Goal: Task Accomplishment & Management: Use online tool/utility

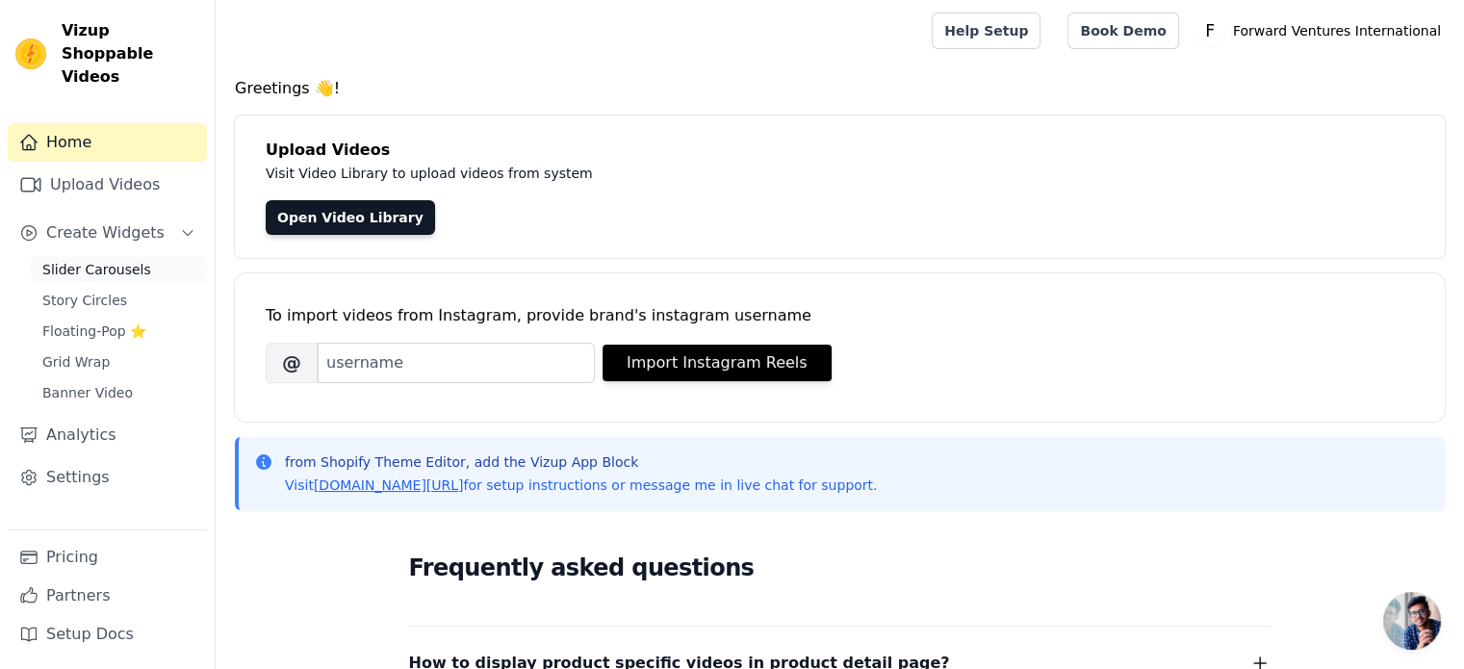
click at [117, 260] on span "Slider Carousels" at bounding box center [96, 269] width 109 height 19
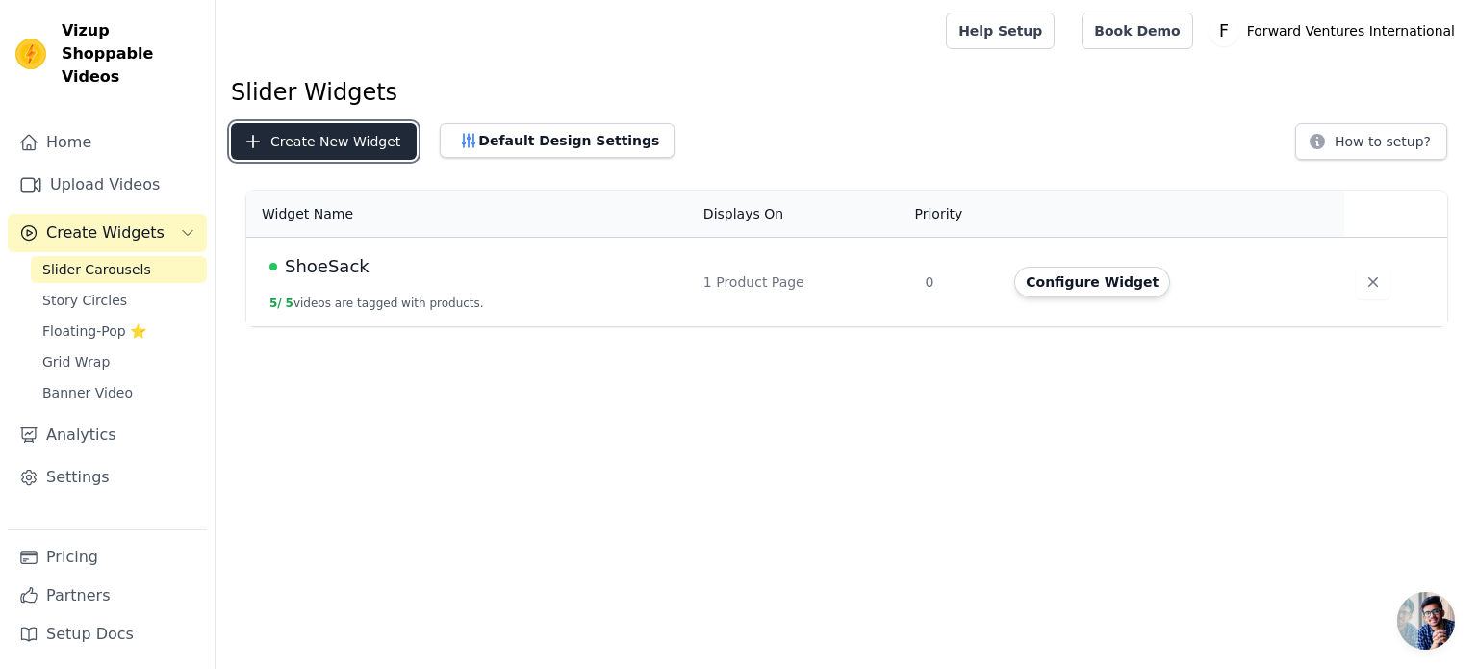
click at [332, 134] on button "Create New Widget" at bounding box center [324, 141] width 186 height 37
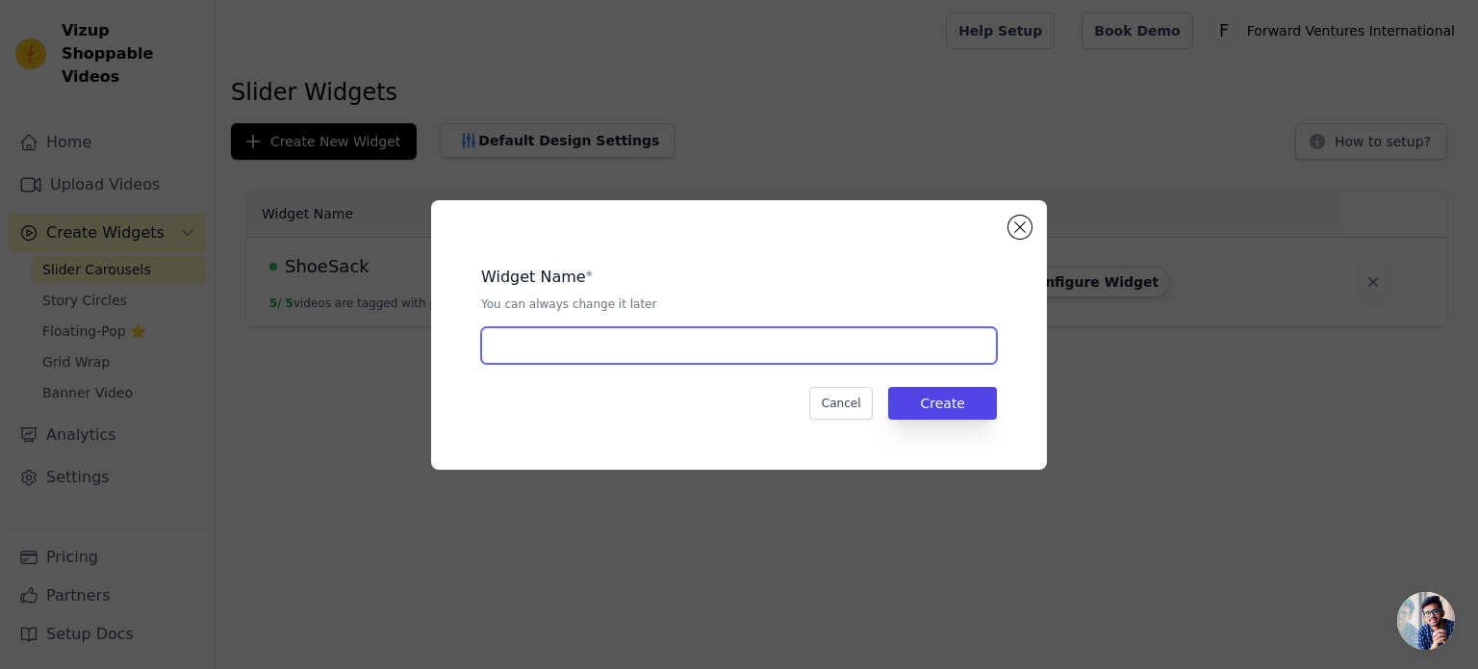
click at [755, 346] on input "text" at bounding box center [739, 345] width 516 height 37
type input "Lumiboard"
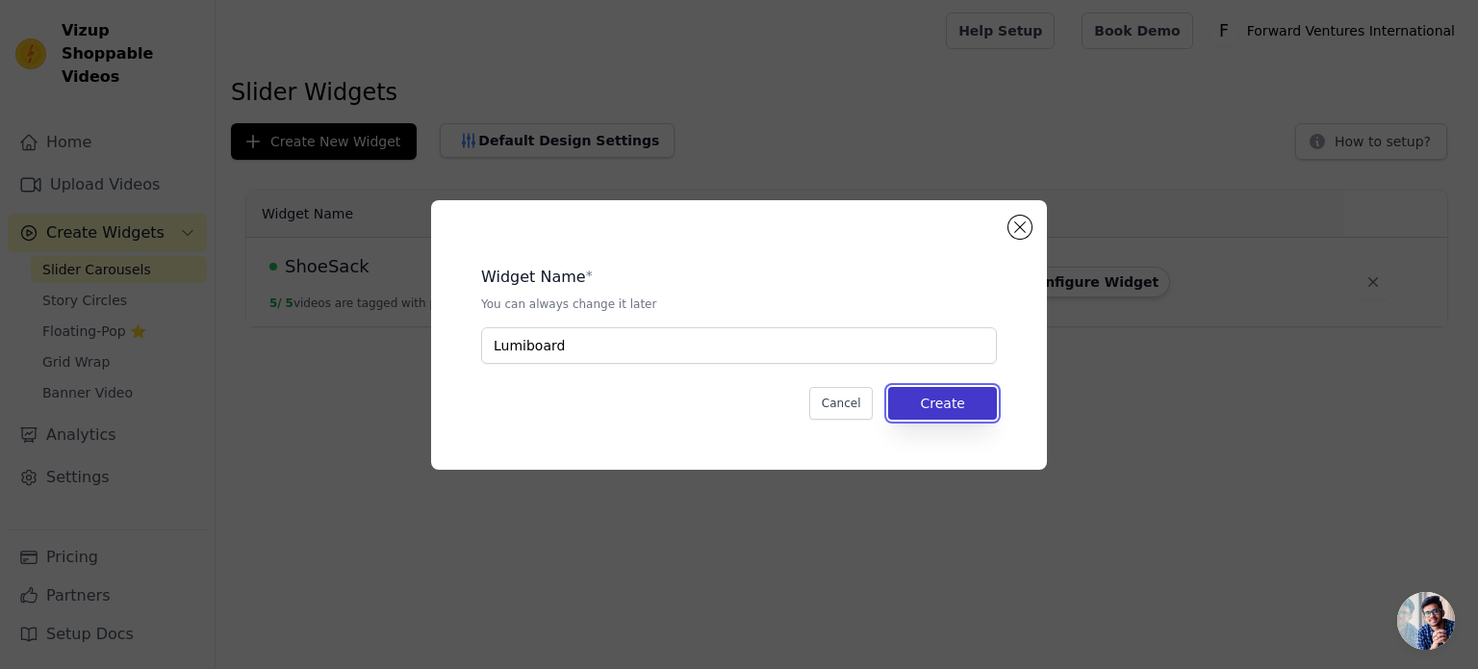
click at [936, 400] on button "Create" at bounding box center [942, 403] width 109 height 33
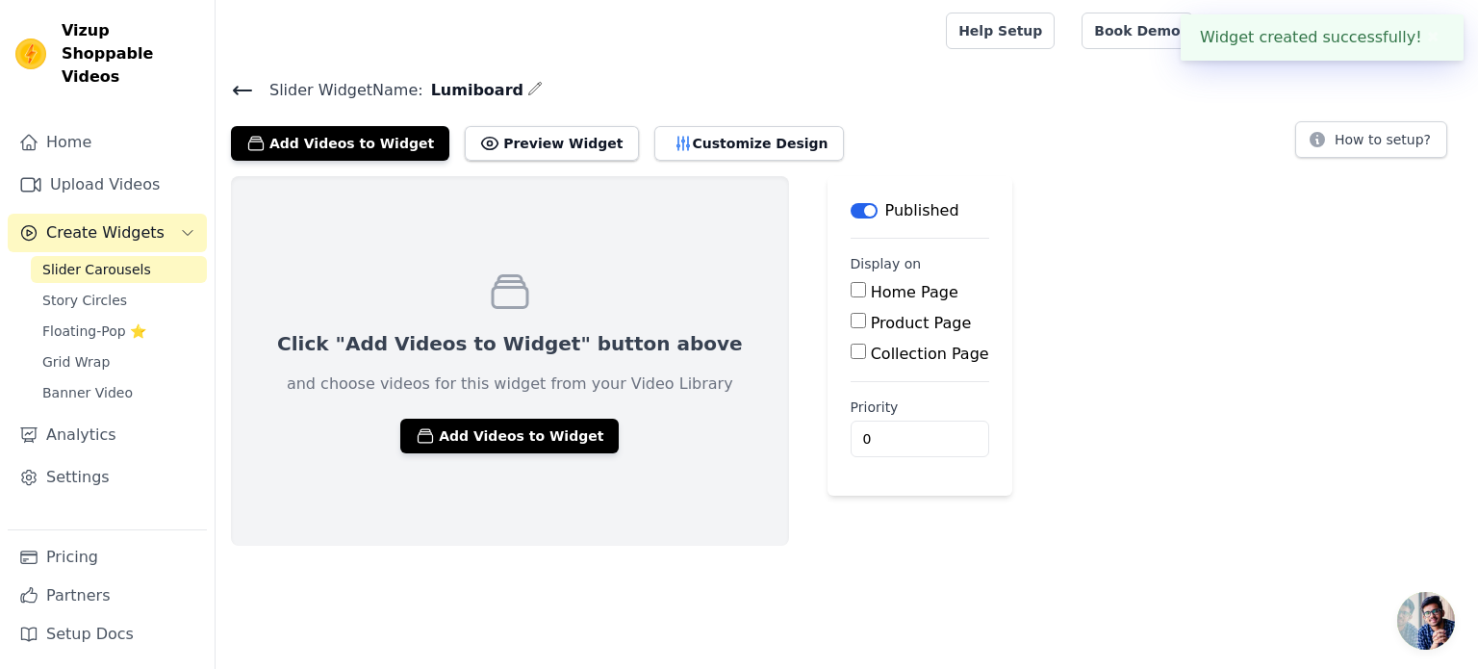
click at [871, 315] on label "Product Page" at bounding box center [921, 323] width 101 height 18
click at [851, 315] on input "Product Page" at bounding box center [858, 320] width 15 height 15
checkbox input "true"
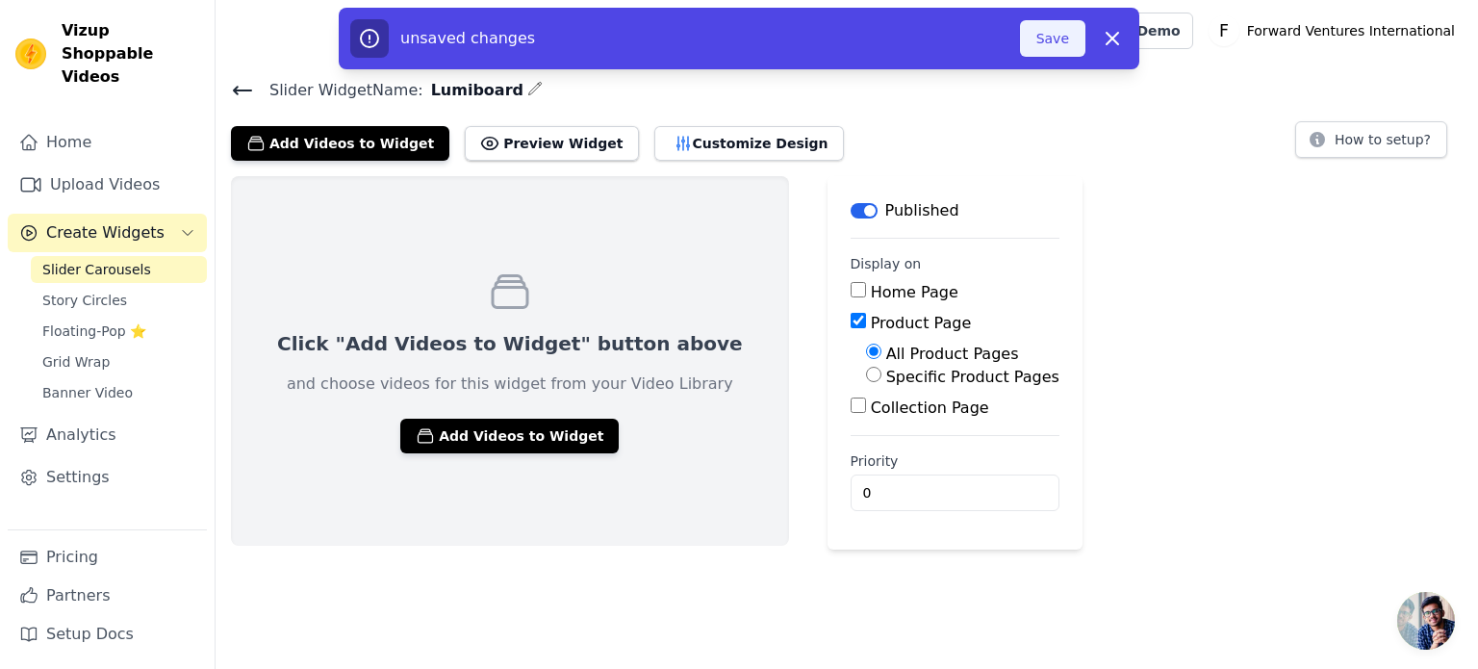
click at [1055, 36] on button "Save" at bounding box center [1052, 38] width 65 height 37
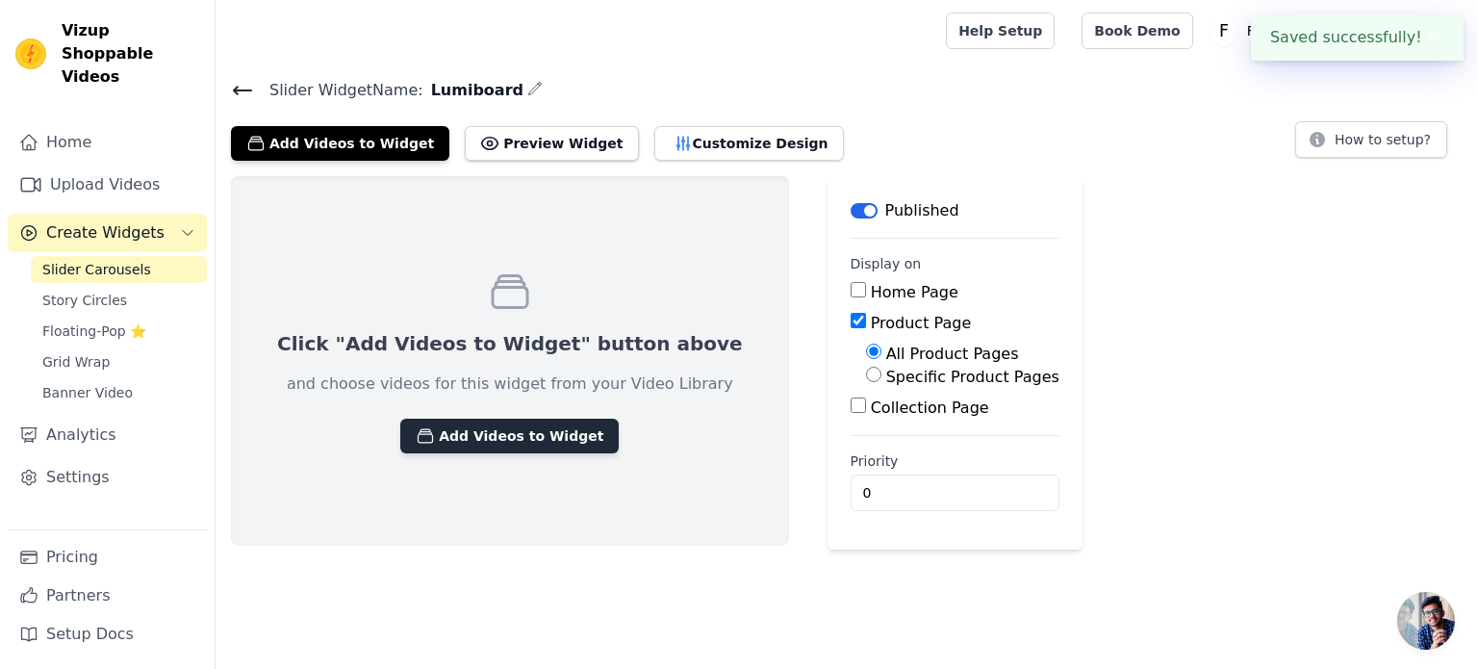
click at [531, 437] on button "Add Videos to Widget" at bounding box center [509, 436] width 218 height 35
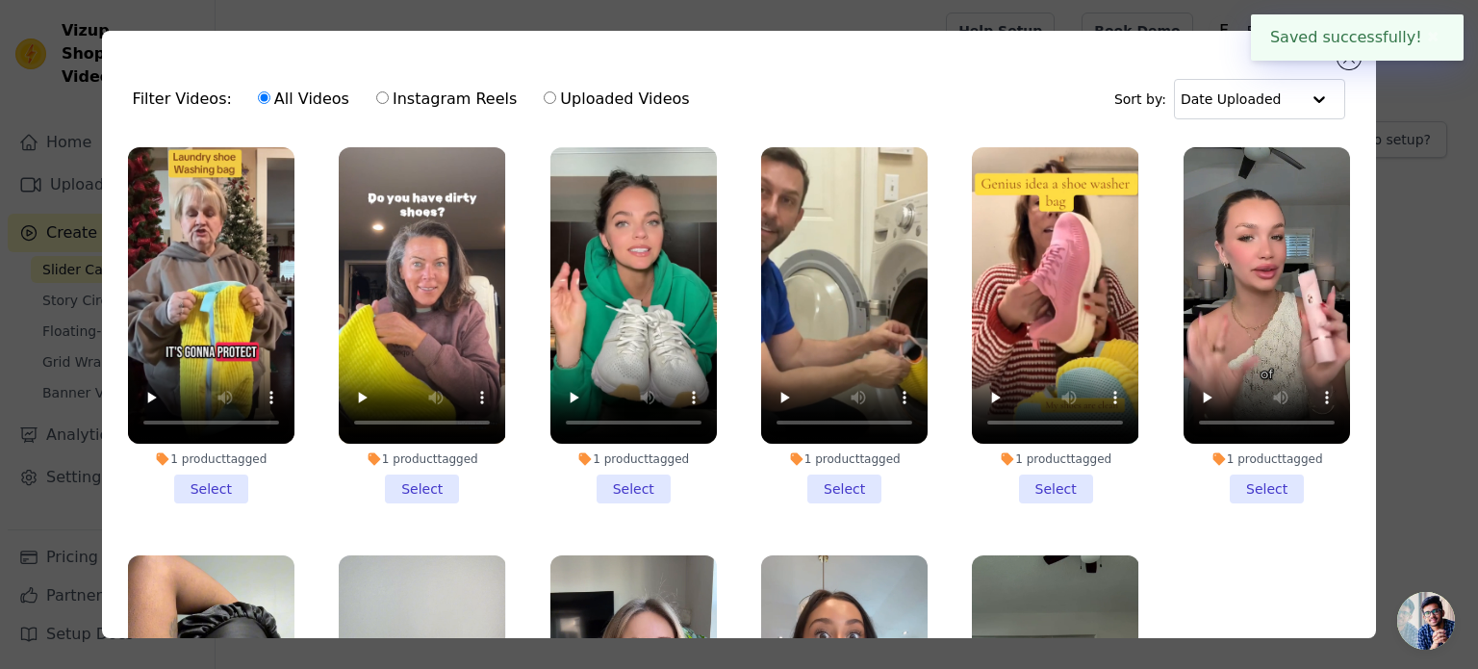
click at [1425, 37] on button "✖" at bounding box center [1434, 37] width 22 height 23
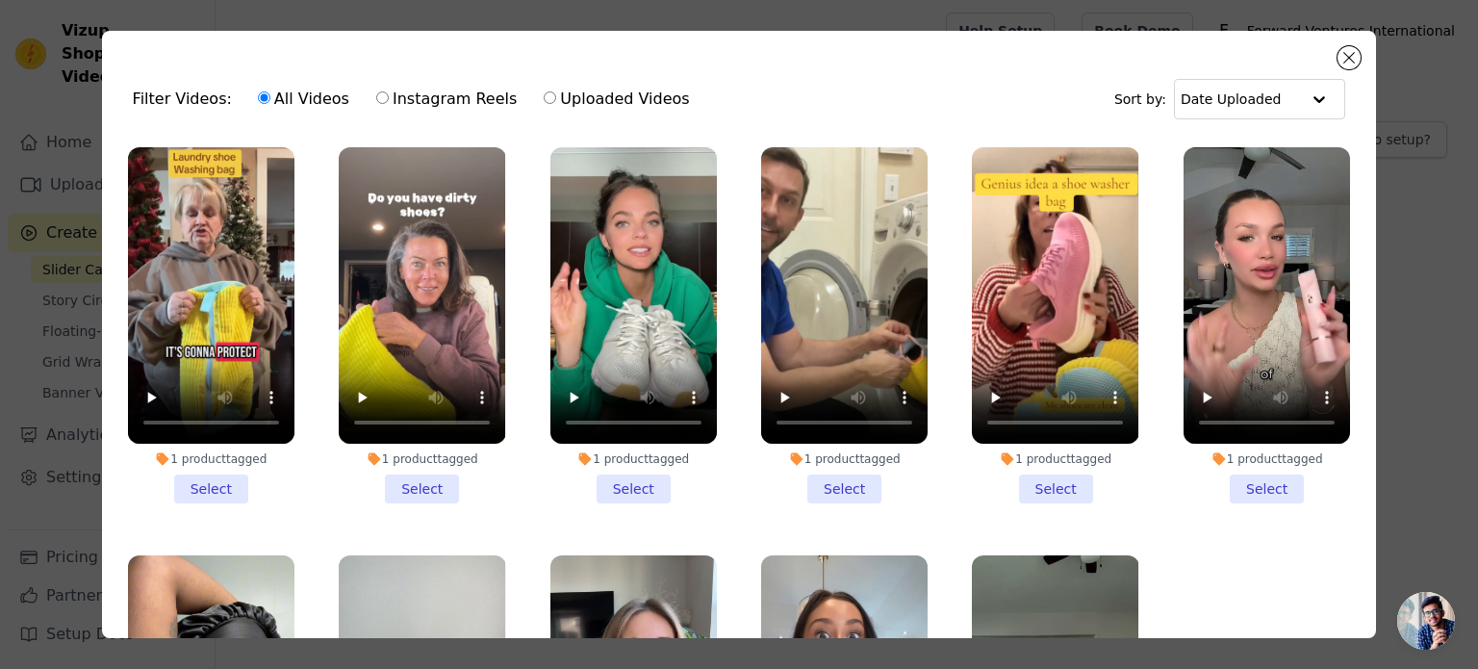
click at [543, 90] on label "Uploaded Videos" at bounding box center [616, 99] width 147 height 25
click at [544, 91] on input "Uploaded Videos" at bounding box center [550, 97] width 13 height 13
radio input "true"
click at [1348, 56] on button "Close modal" at bounding box center [1349, 57] width 23 height 23
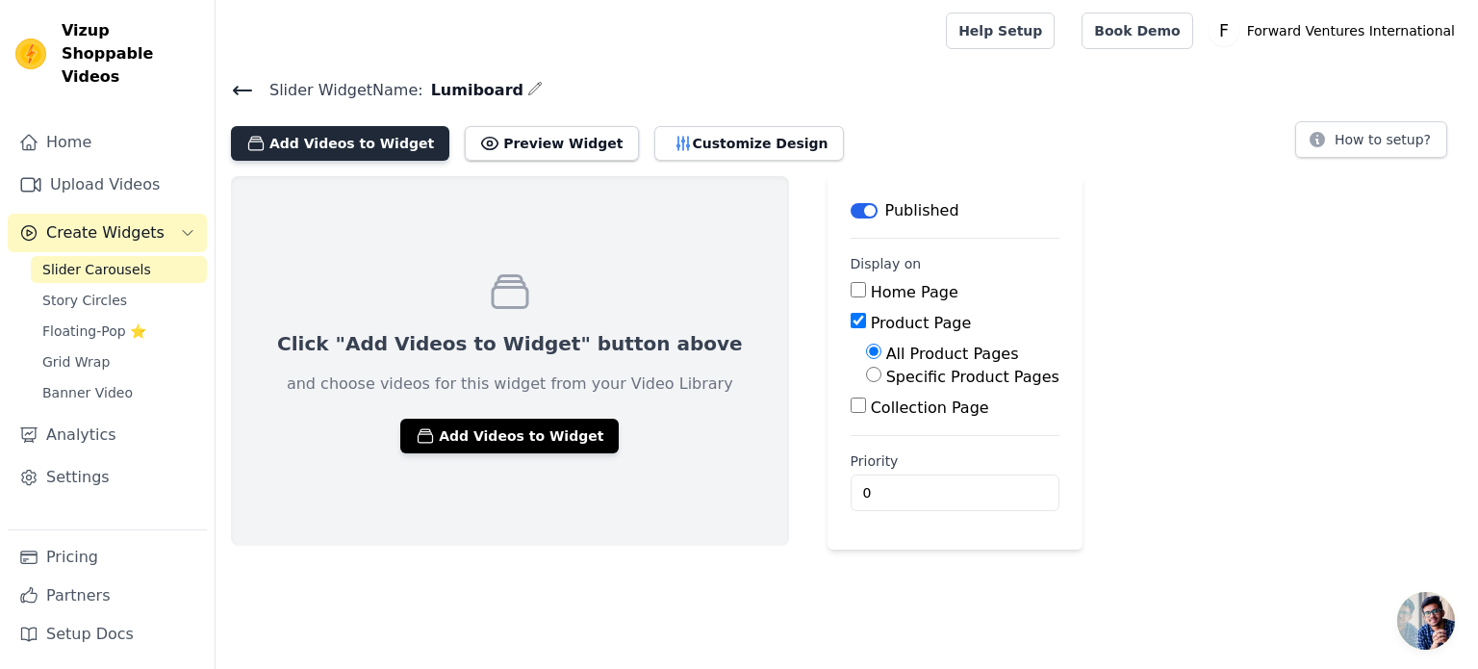
click at [295, 147] on button "Add Videos to Widget" at bounding box center [340, 143] width 218 height 35
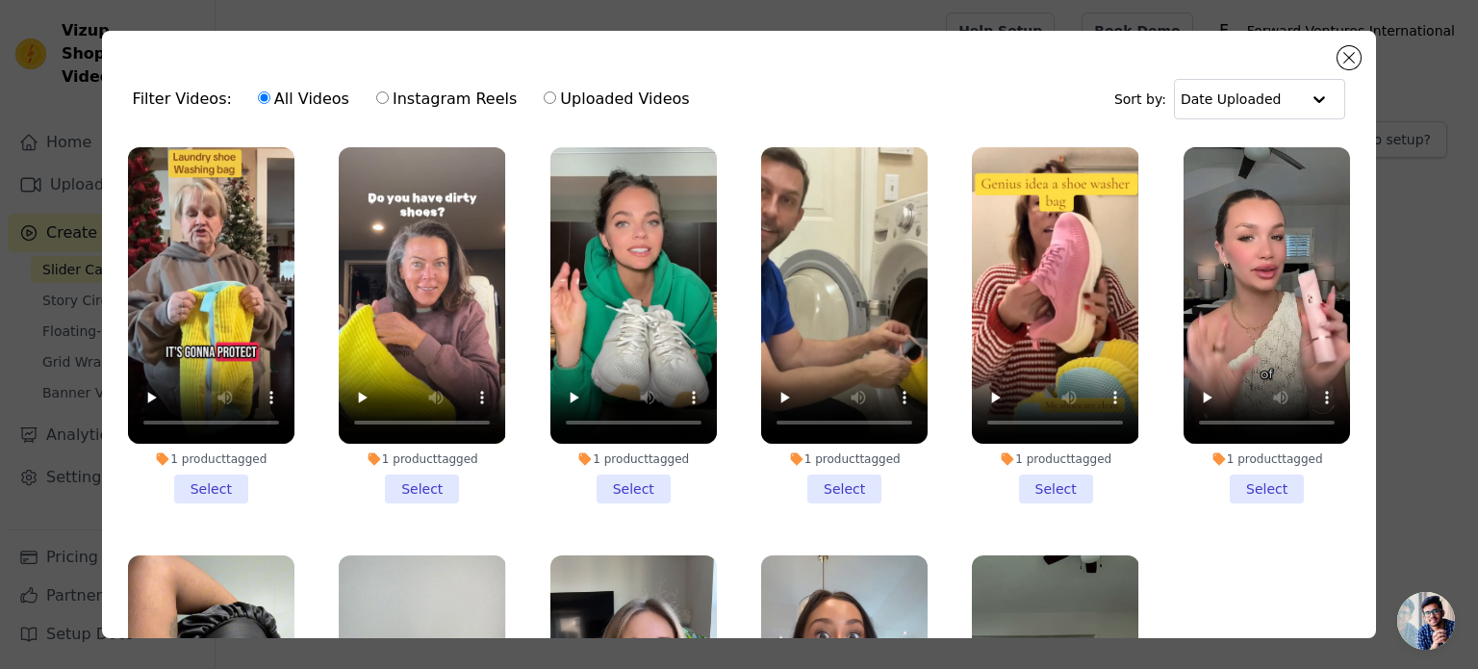
click at [543, 106] on label "Uploaded Videos" at bounding box center [616, 99] width 147 height 25
click at [544, 104] on input "Uploaded Videos" at bounding box center [550, 97] width 13 height 13
radio input "true"
click at [376, 98] on input "Instagram Reels" at bounding box center [382, 97] width 13 height 13
radio input "true"
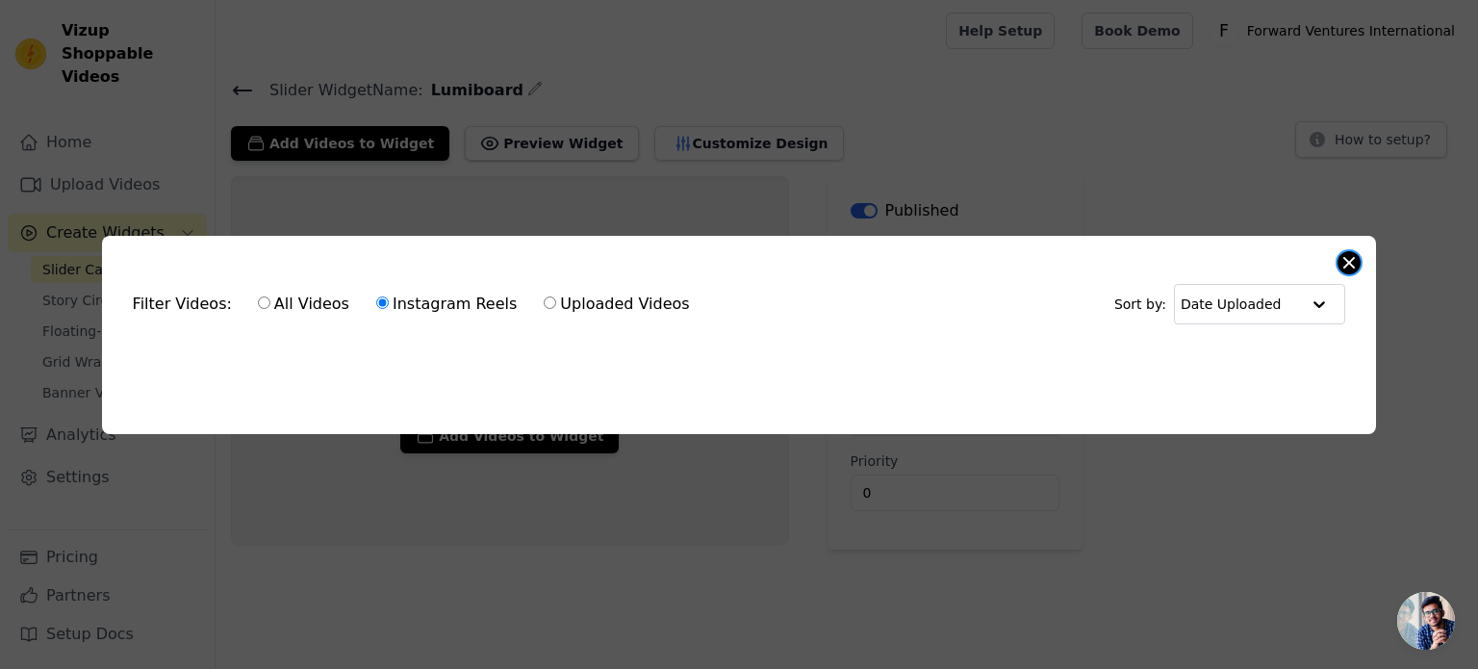
click at [1341, 255] on button "Close modal" at bounding box center [1349, 262] width 23 height 23
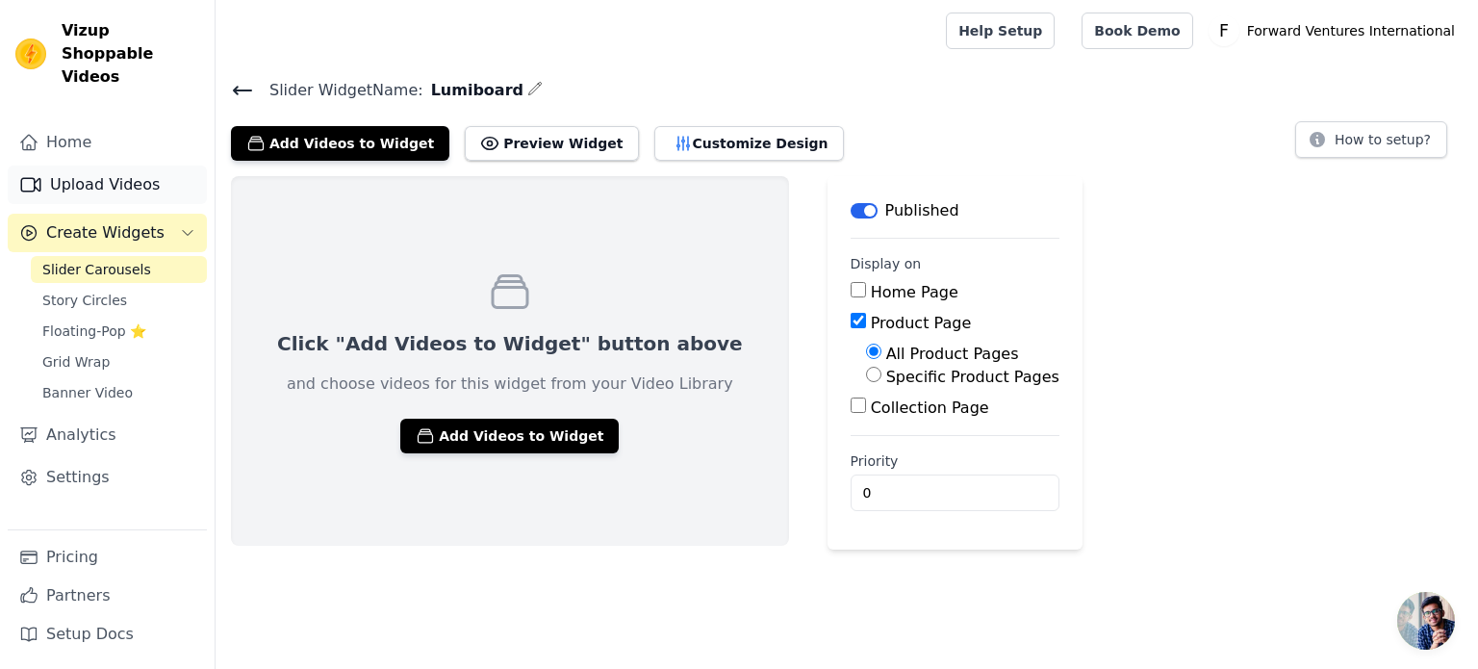
click at [92, 166] on link "Upload Videos" at bounding box center [107, 185] width 199 height 39
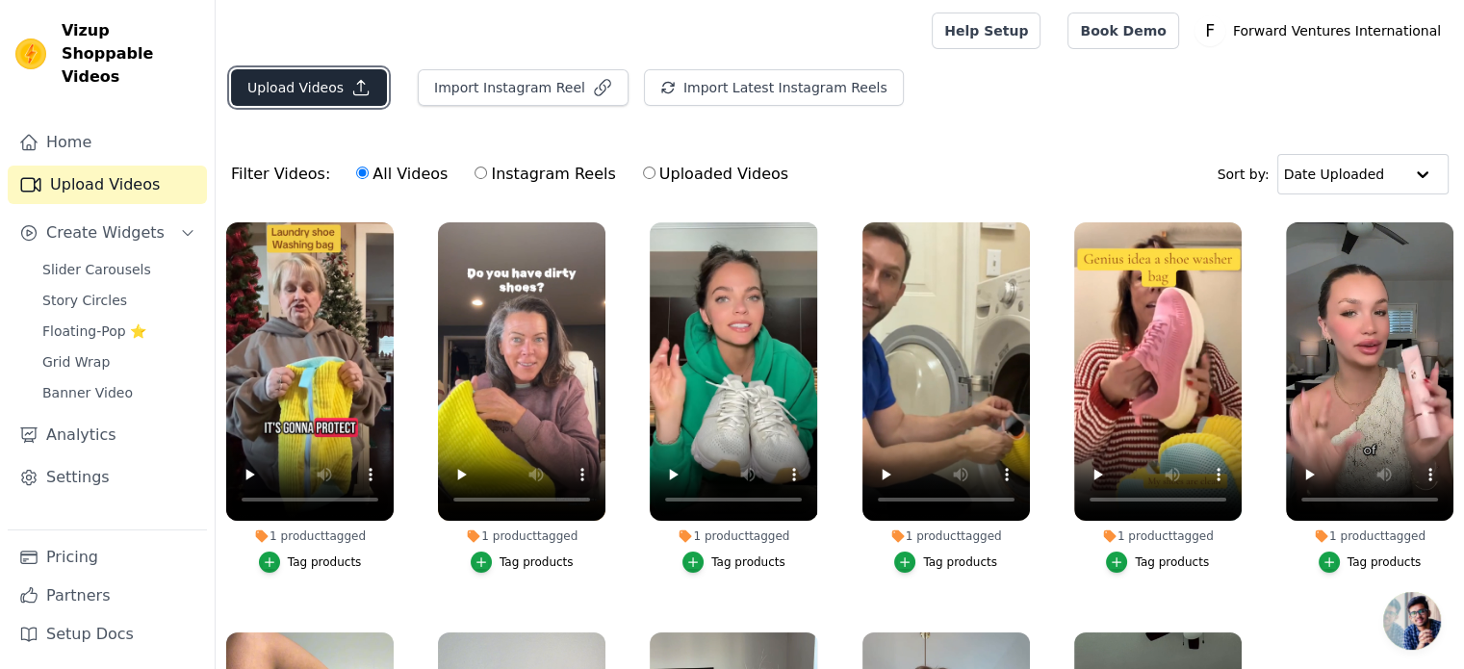
click at [300, 74] on button "Upload Videos" at bounding box center [309, 87] width 156 height 37
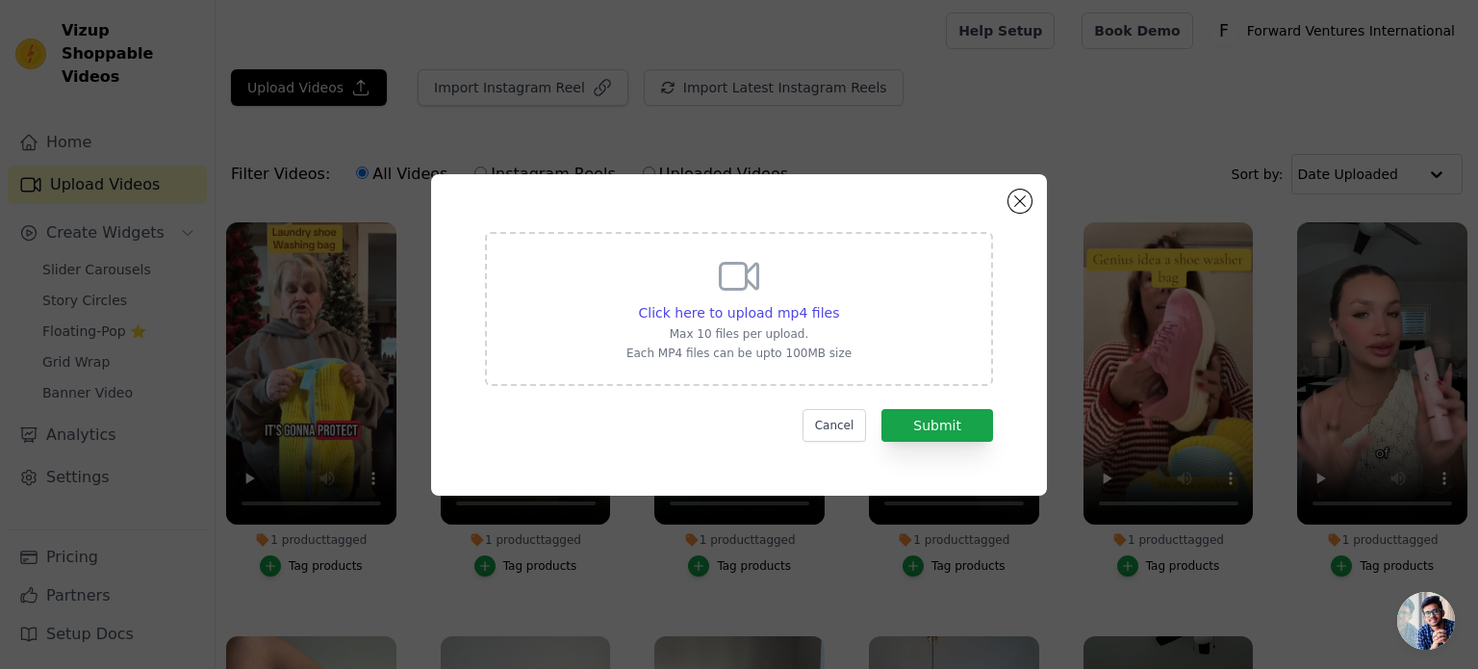
click at [692, 286] on div "Click here to upload mp4 files Max 10 files per upload. Each MP4 files can be u…" at bounding box center [739, 307] width 225 height 108
click at [838, 302] on input "Click here to upload mp4 files Max 10 files per upload. Each MP4 files can be u…" at bounding box center [838, 302] width 1 height 1
type input "C:\fakepath\69fb2293f0674bb8b0699bc01620b782.mp4"
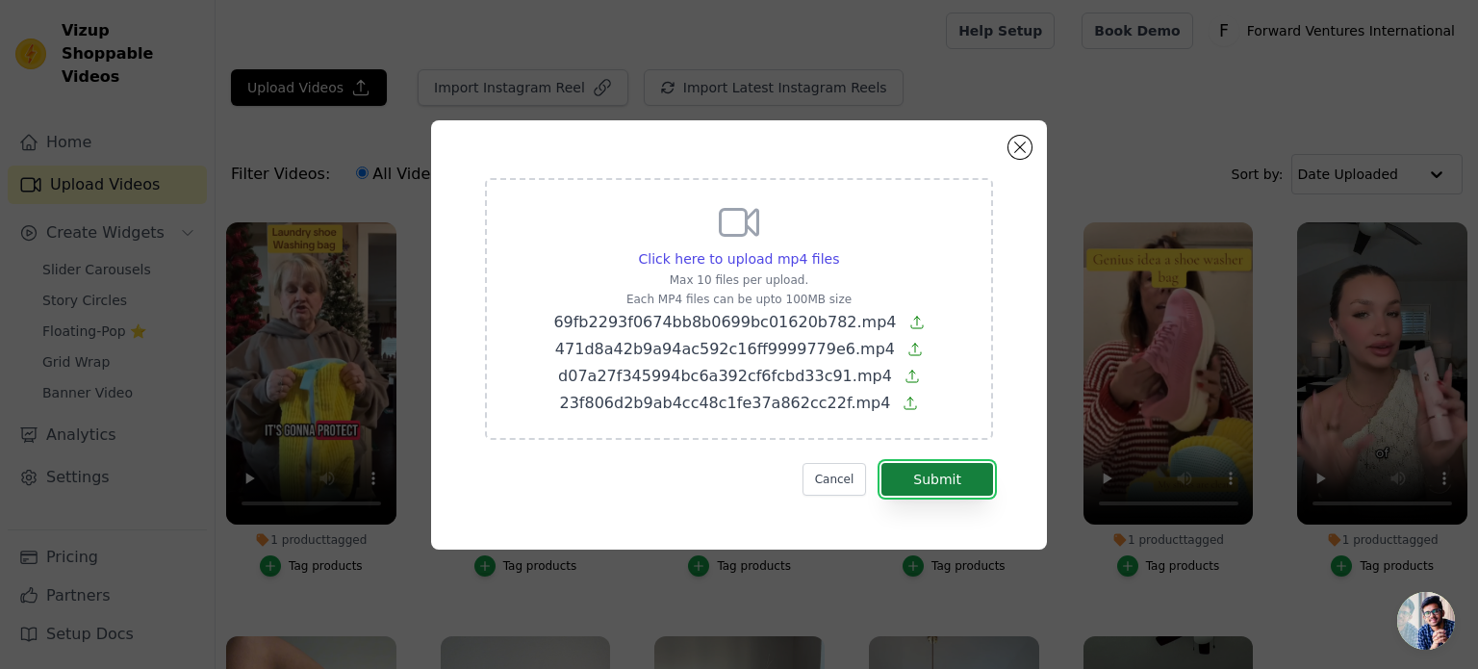
click at [966, 486] on button "Submit" at bounding box center [938, 479] width 112 height 33
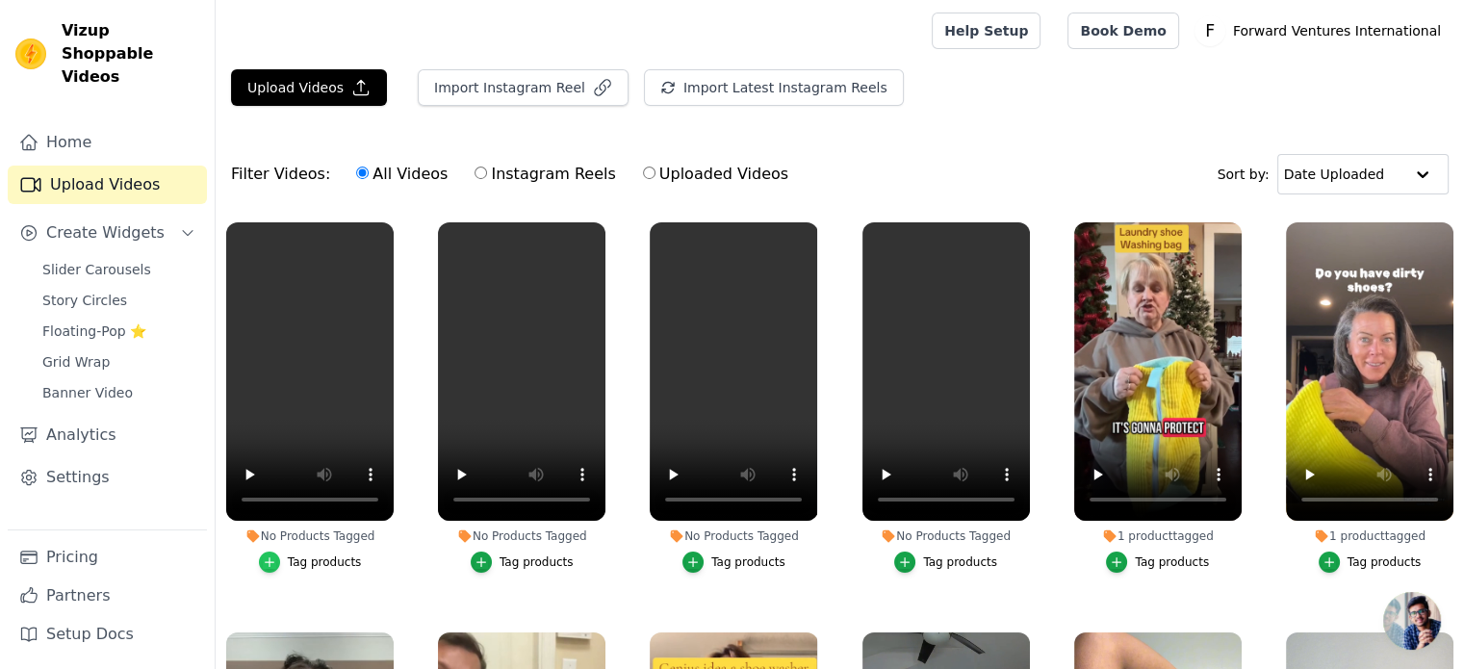
click at [273, 561] on icon "button" at bounding box center [269, 561] width 13 height 13
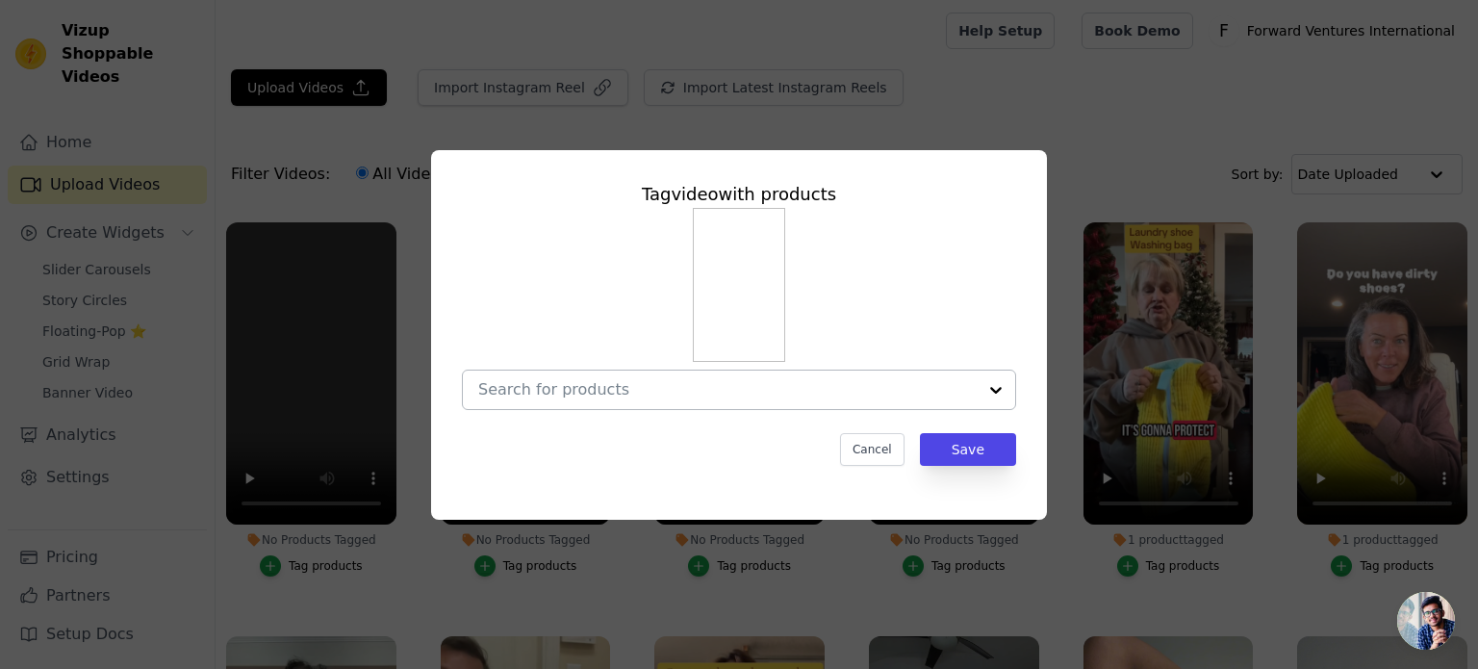
click at [707, 391] on input "No Products Tagged Tag video with products Cancel Save Tag products" at bounding box center [727, 389] width 499 height 18
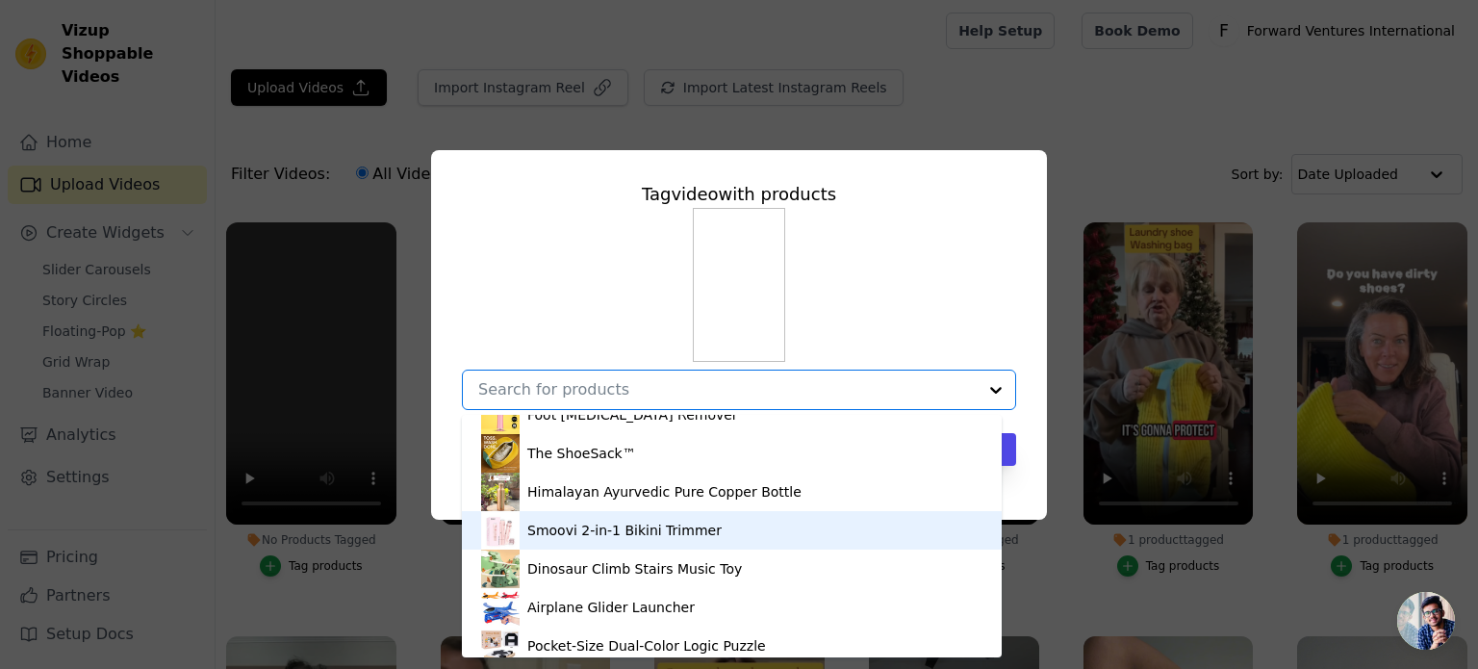
scroll to position [258, 0]
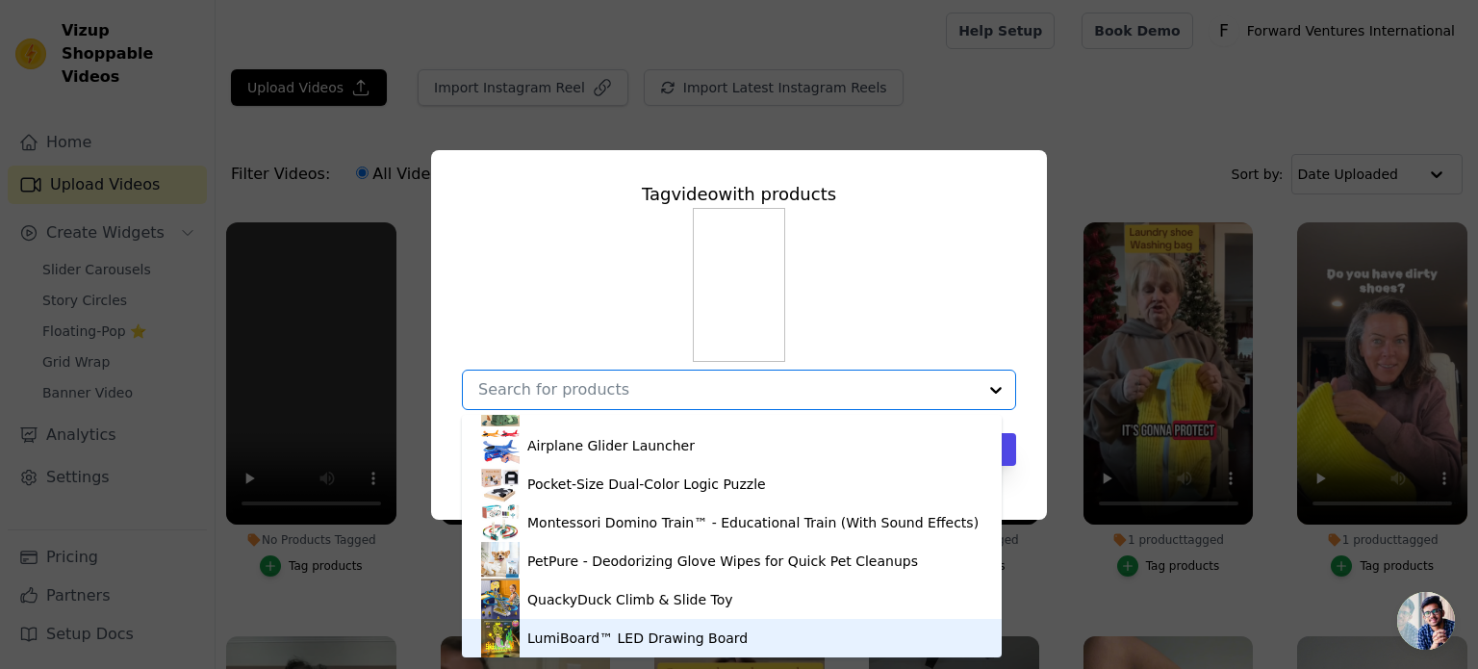
click at [639, 634] on div "LumiBoard™ LED Drawing Board" at bounding box center [637, 638] width 220 height 19
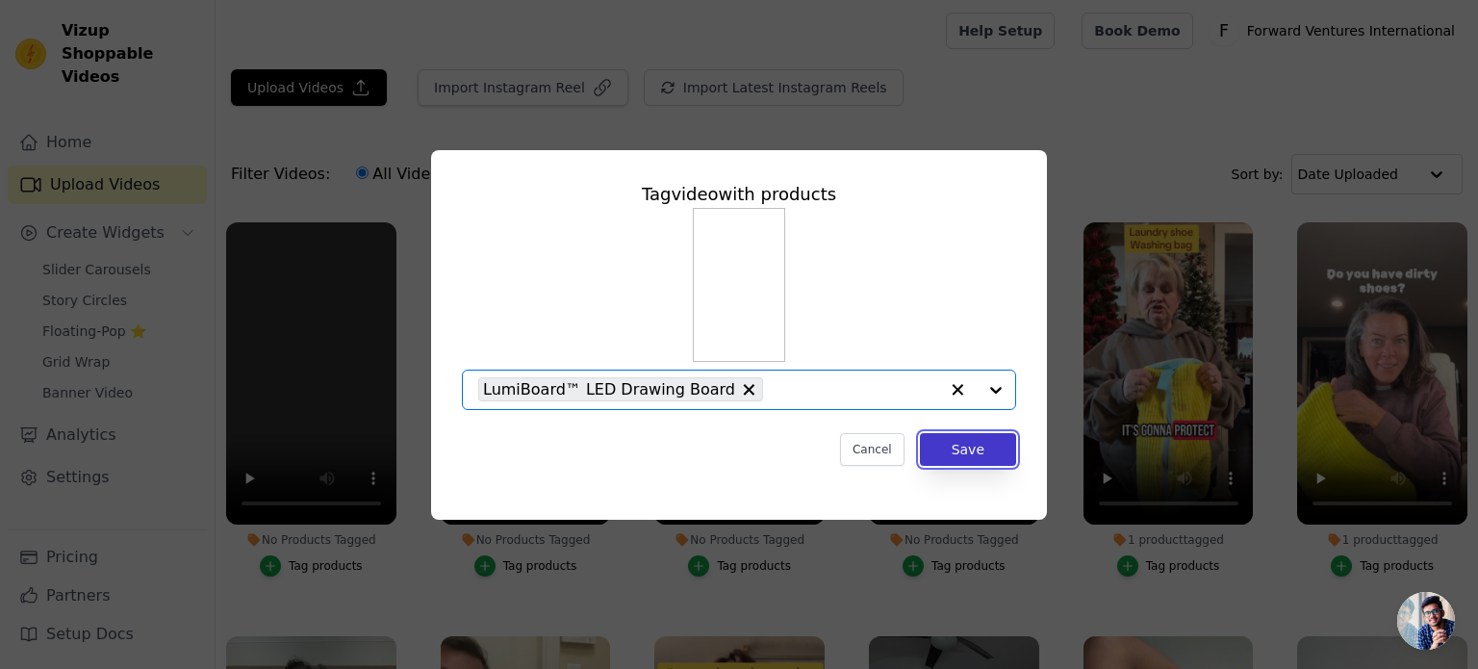
click at [989, 454] on button "Save" at bounding box center [968, 449] width 96 height 33
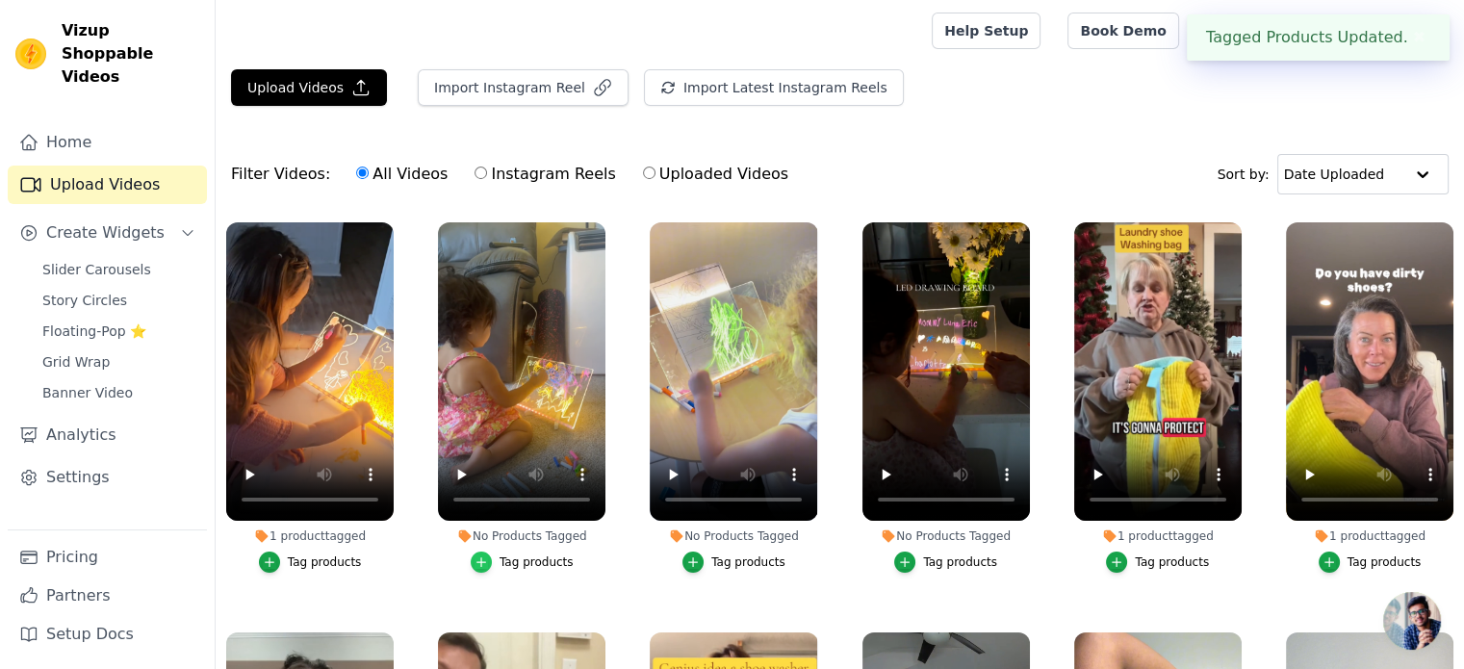
click at [492, 561] on div "button" at bounding box center [481, 562] width 21 height 21
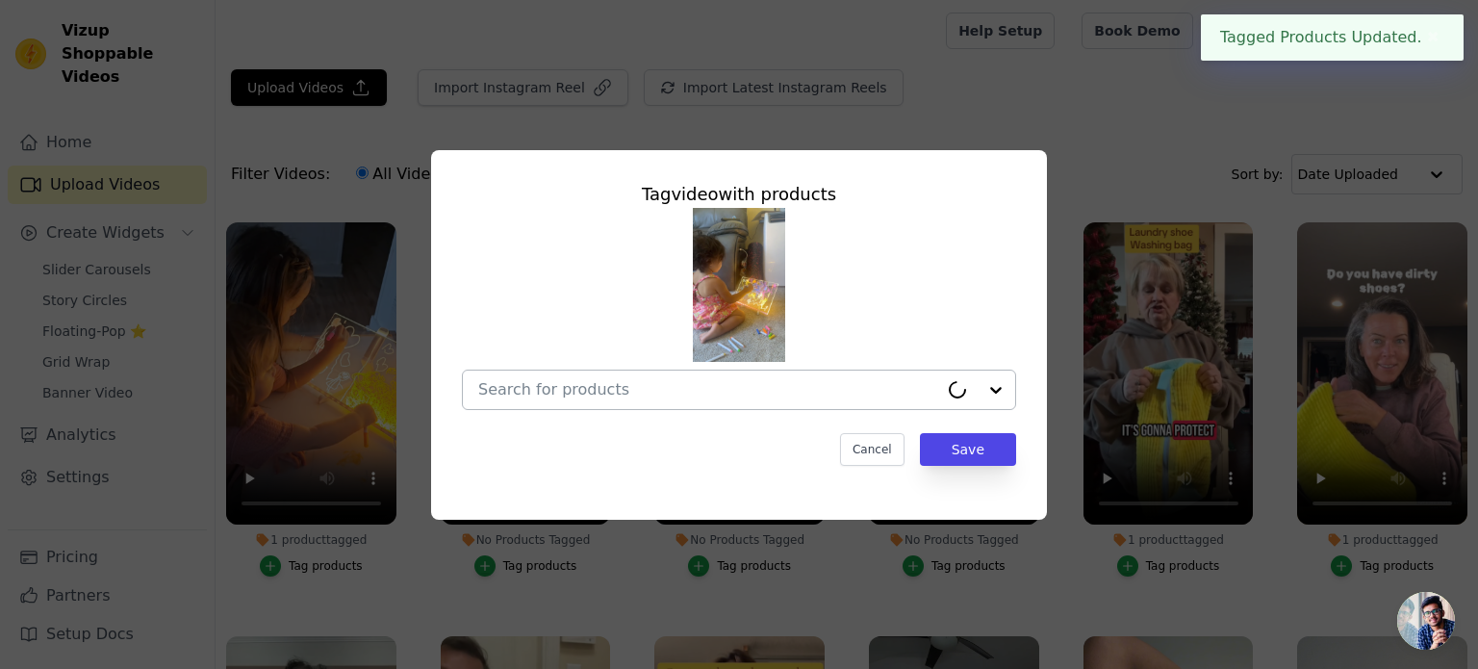
click at [687, 394] on input "No Products Tagged Tag video with products Cancel Save Tag products" at bounding box center [708, 389] width 460 height 18
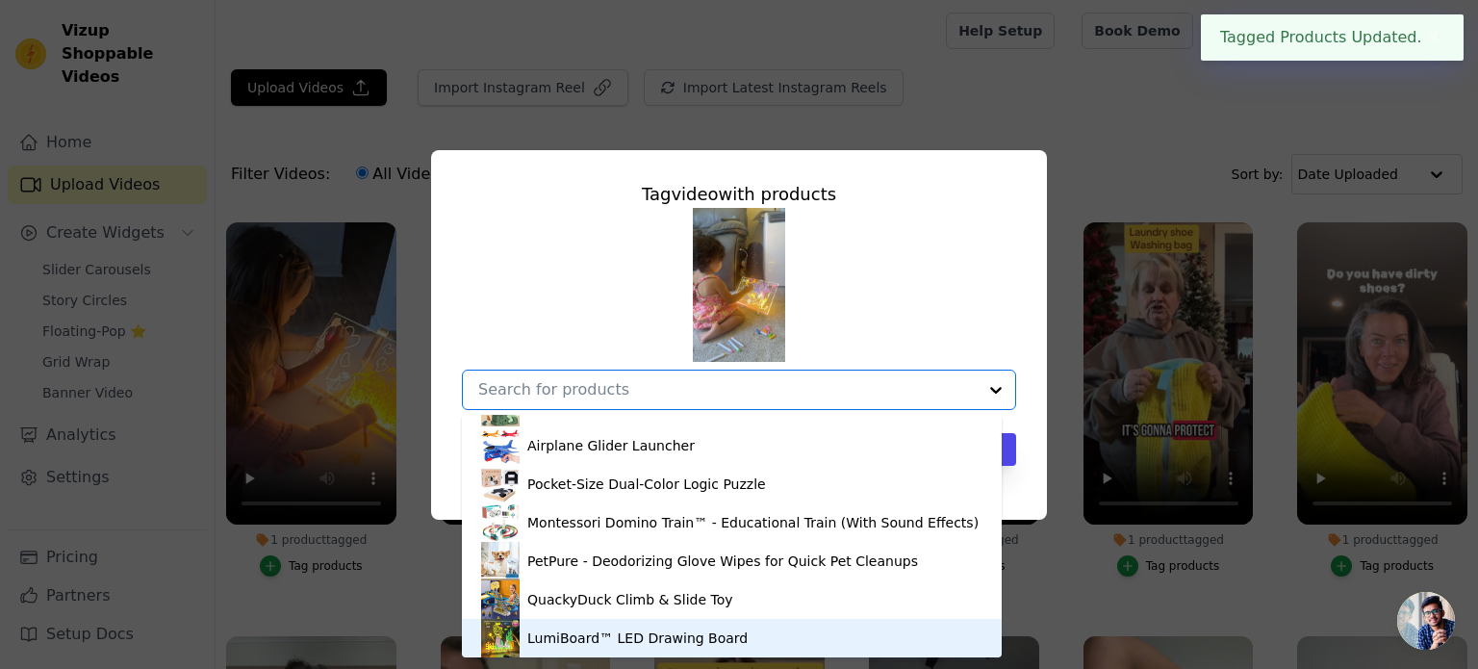
click at [617, 639] on div "LumiBoard™ LED Drawing Board" at bounding box center [637, 638] width 220 height 19
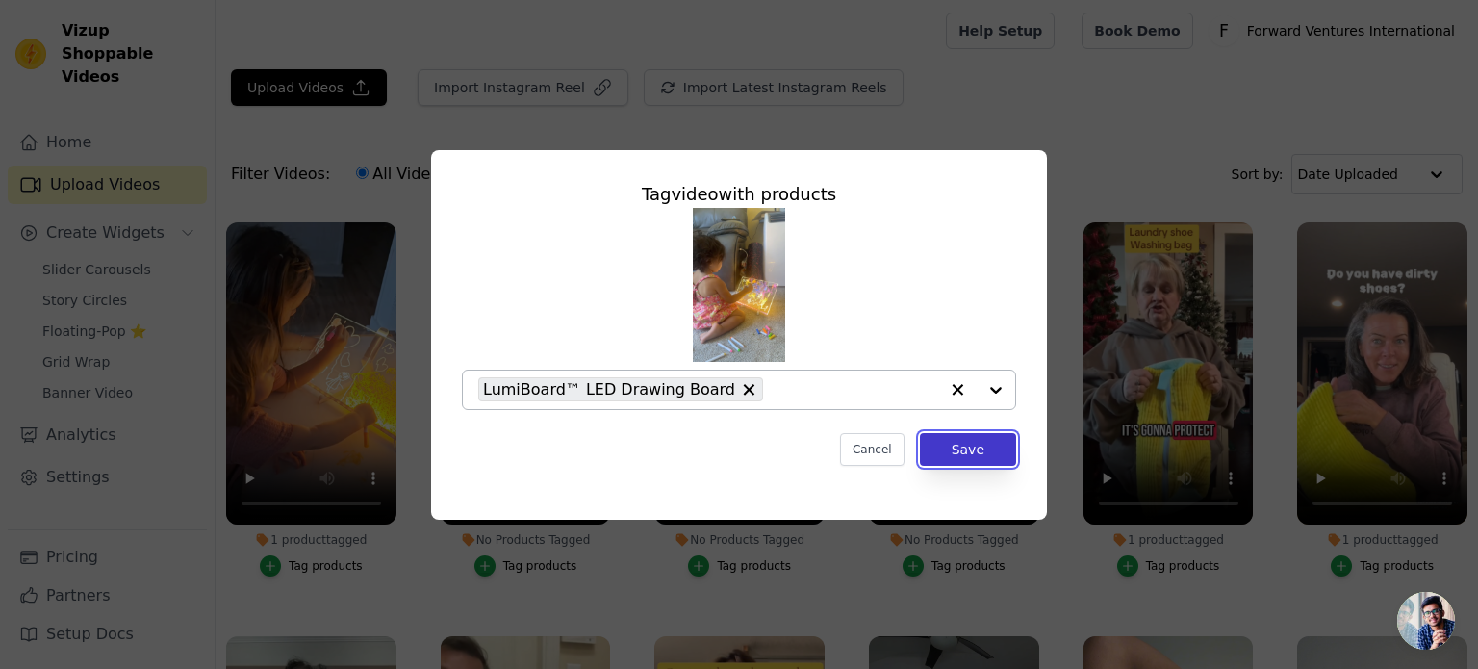
click at [955, 449] on button "Save" at bounding box center [968, 449] width 96 height 33
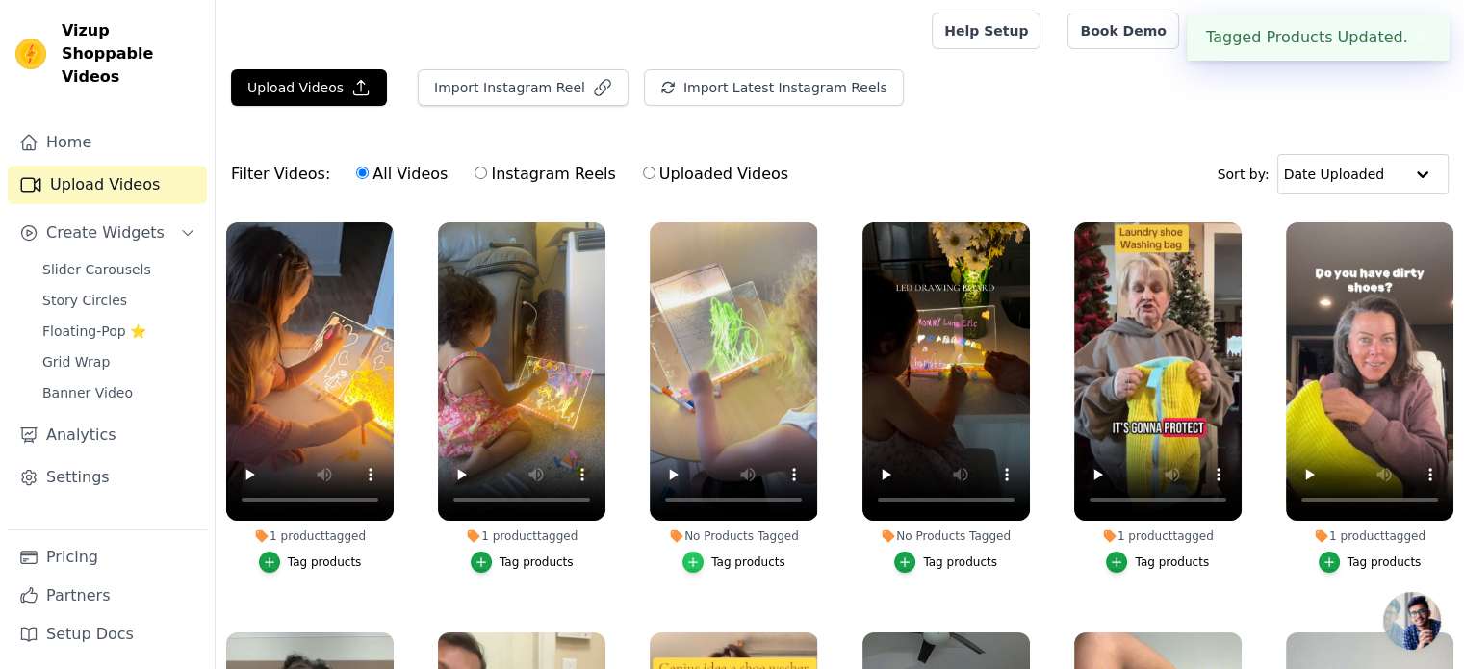
click at [687, 558] on icon "button" at bounding box center [692, 561] width 13 height 13
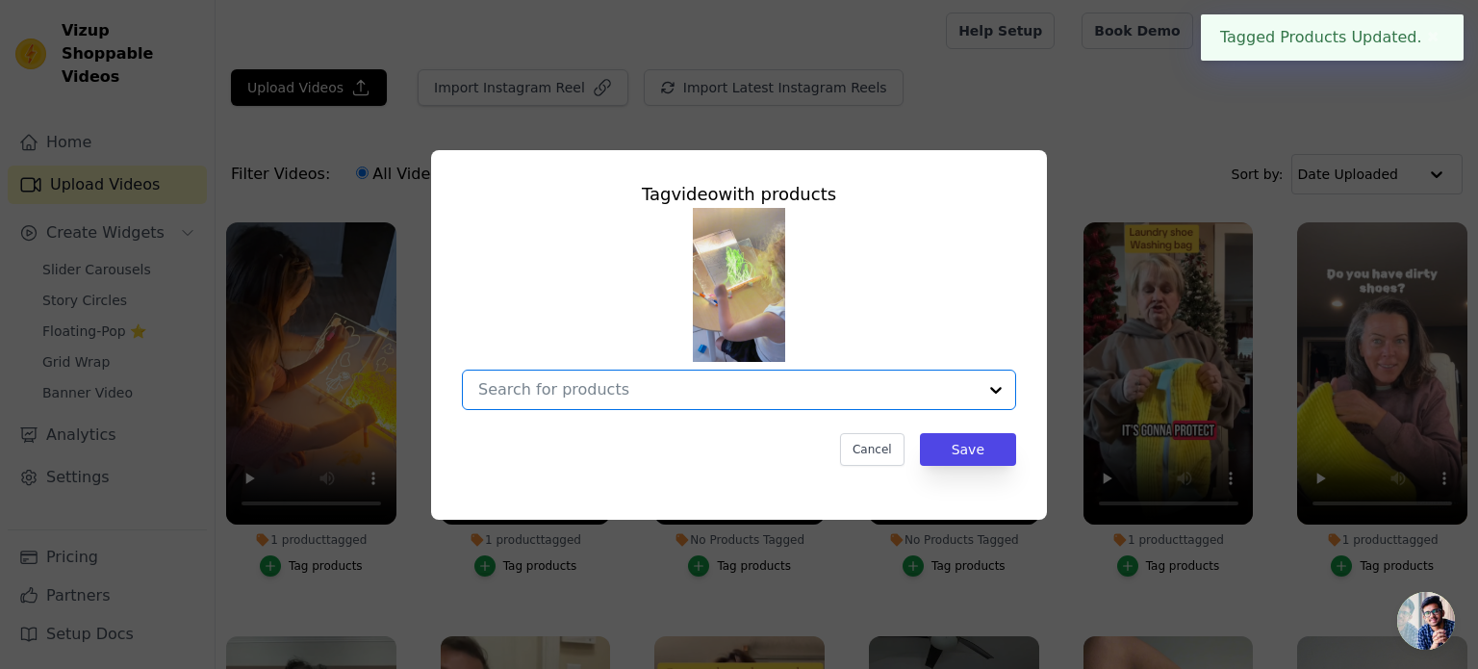
click at [774, 381] on input "No Products Tagged Tag video with products Option undefined, selected. Select i…" at bounding box center [727, 389] width 499 height 18
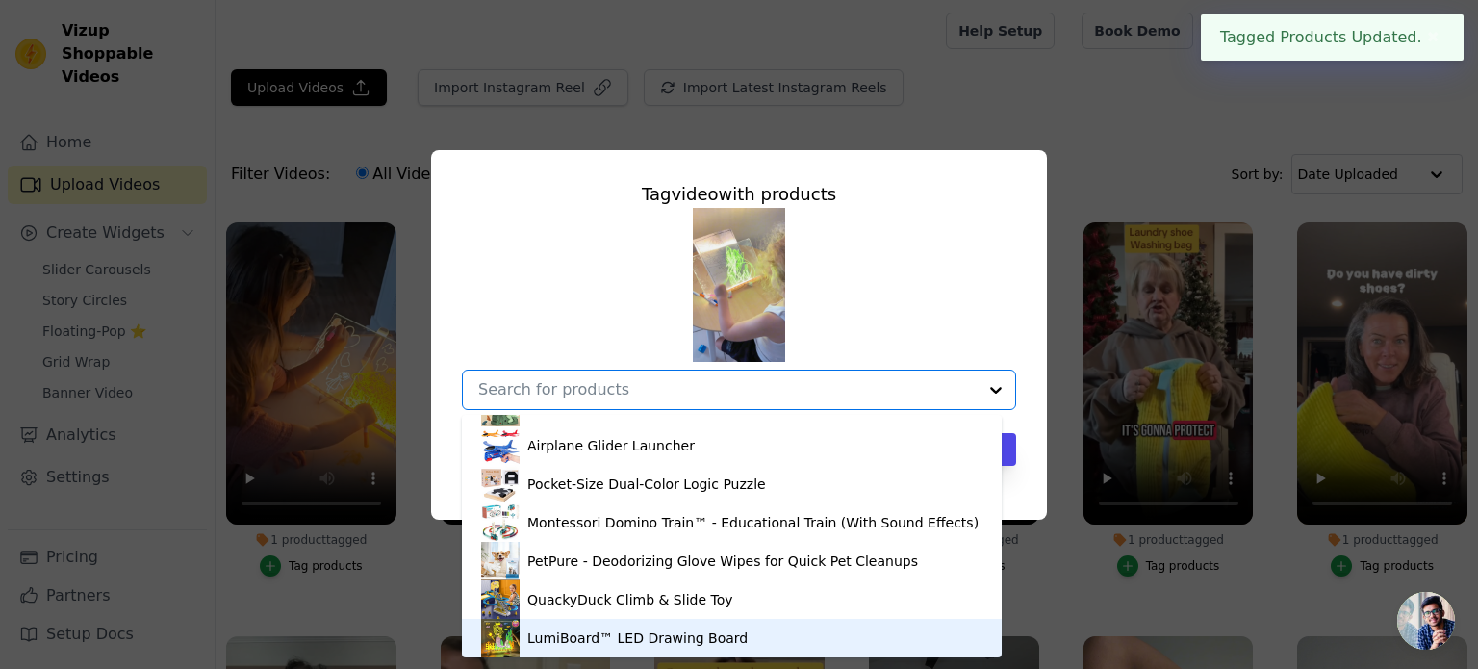
click at [666, 634] on div "LumiBoard™ LED Drawing Board" at bounding box center [637, 638] width 220 height 19
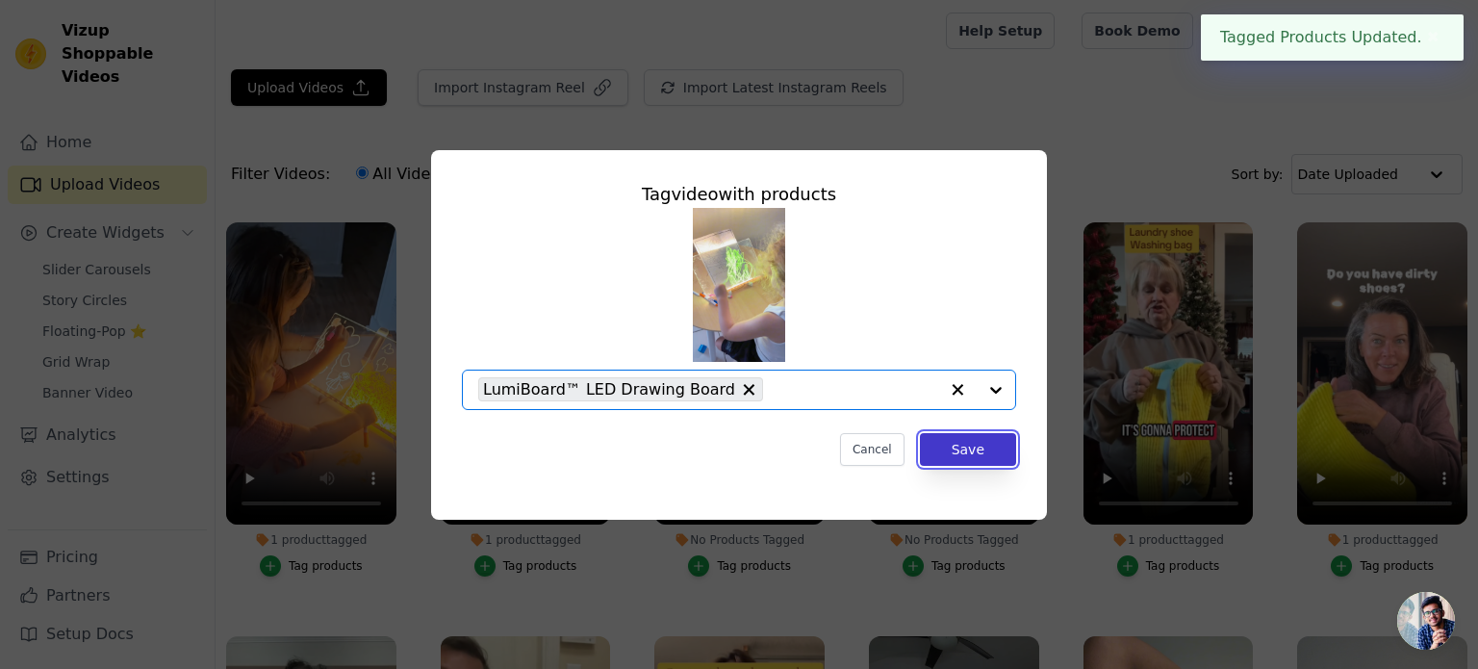
click at [963, 453] on button "Save" at bounding box center [968, 449] width 96 height 33
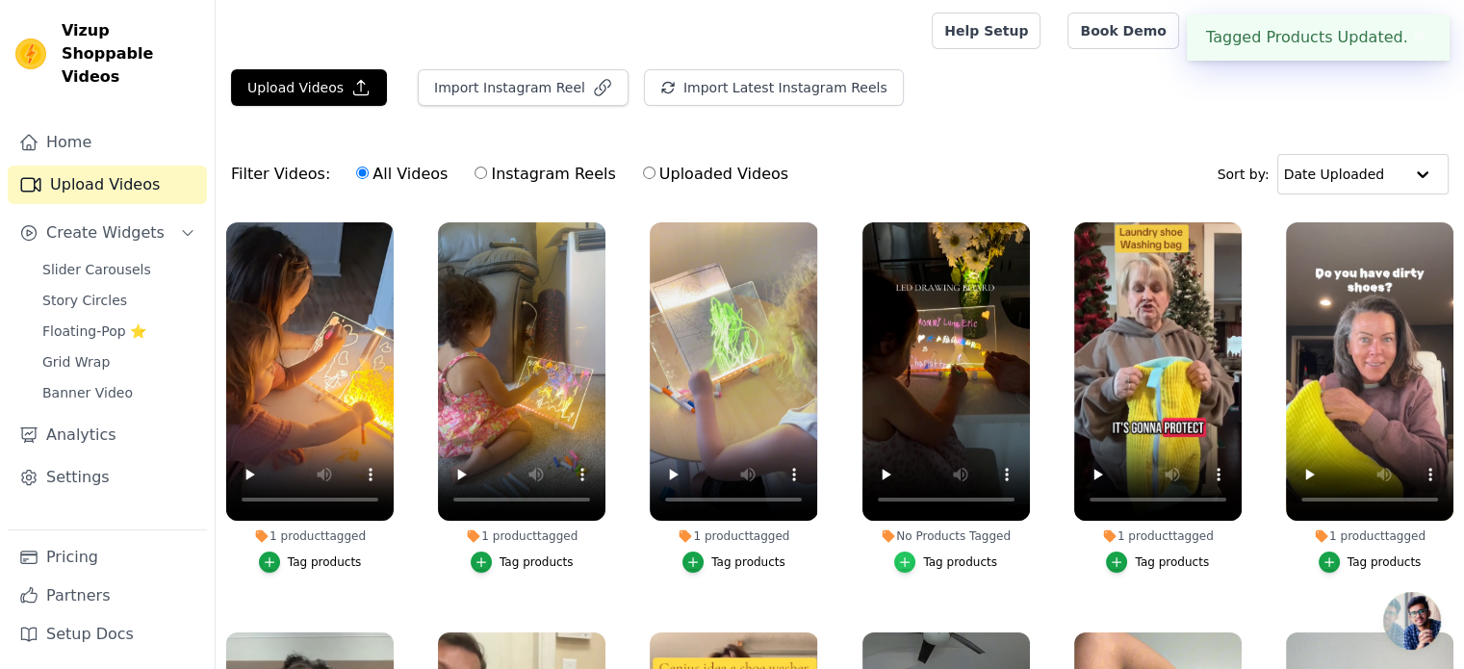
click at [894, 556] on div "button" at bounding box center [904, 562] width 21 height 21
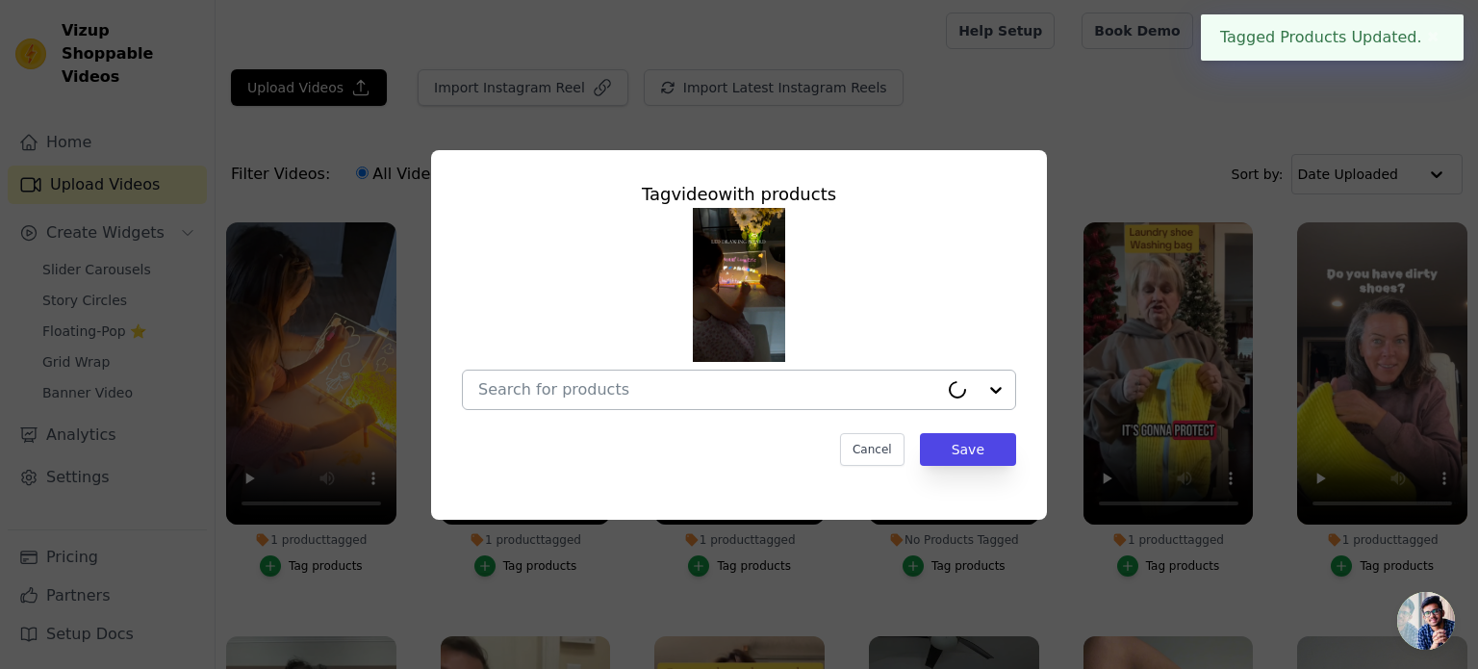
click at [759, 377] on div at bounding box center [708, 390] width 460 height 39
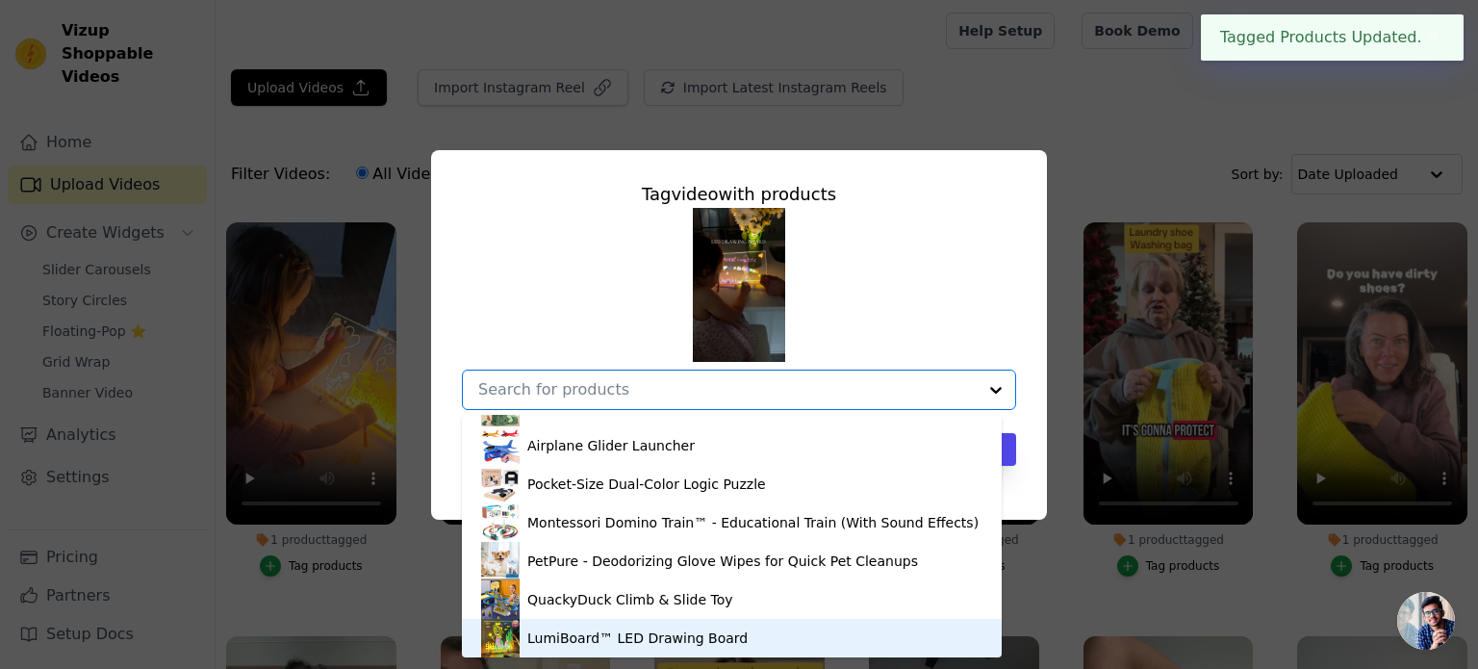
click at [612, 638] on div "LumiBoard™ LED Drawing Board" at bounding box center [637, 638] width 220 height 19
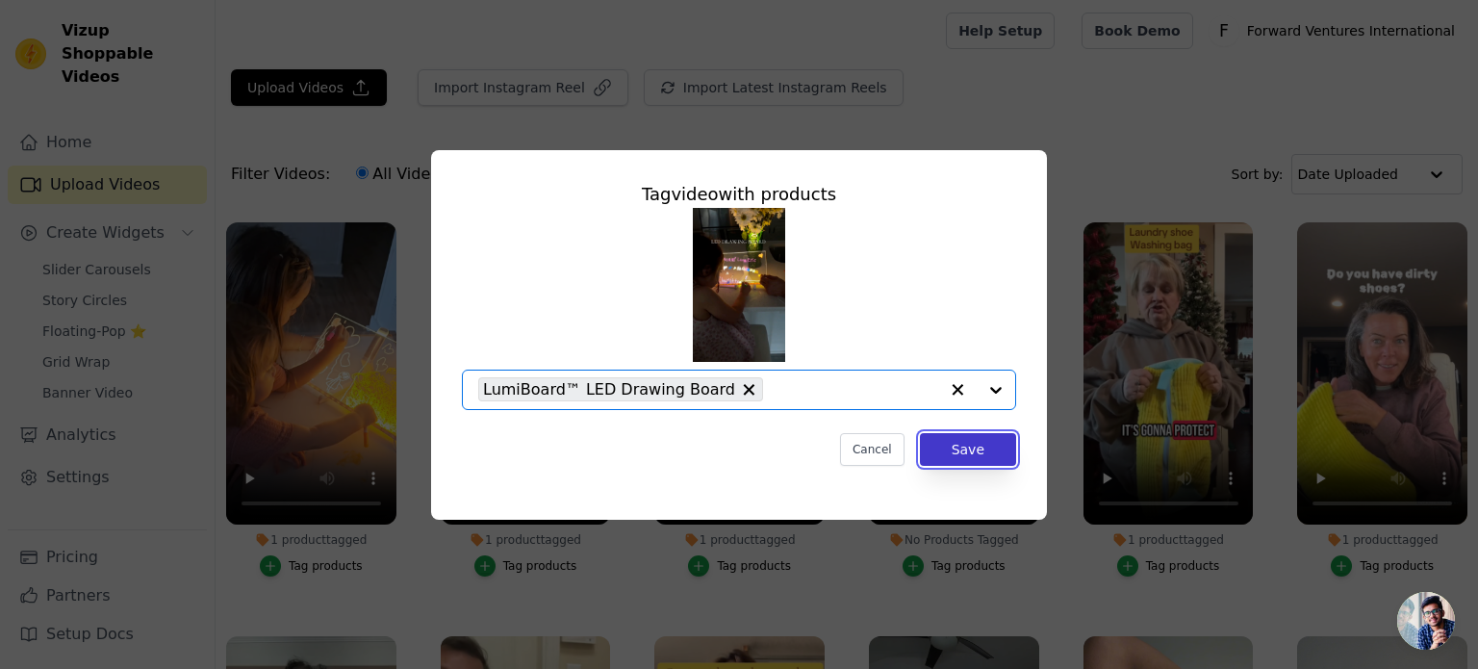
click at [952, 453] on button "Save" at bounding box center [968, 449] width 96 height 33
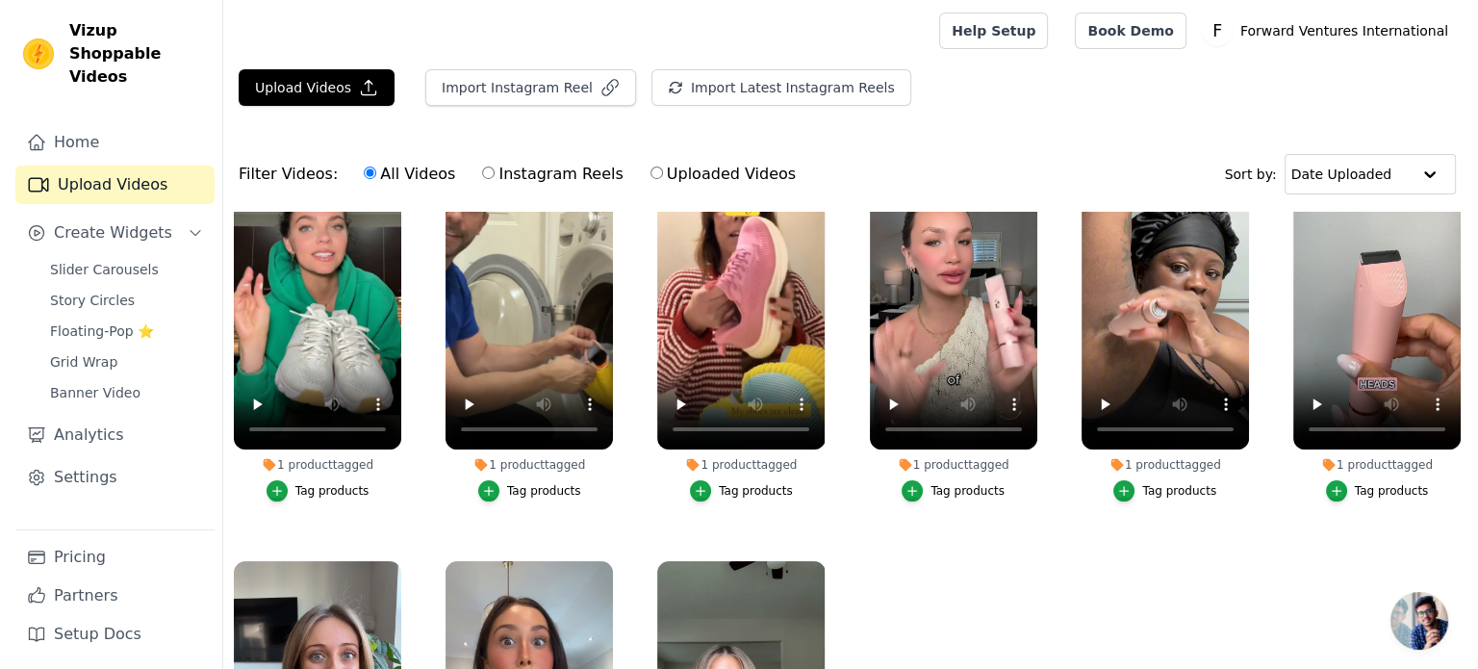
scroll to position [481, 0]
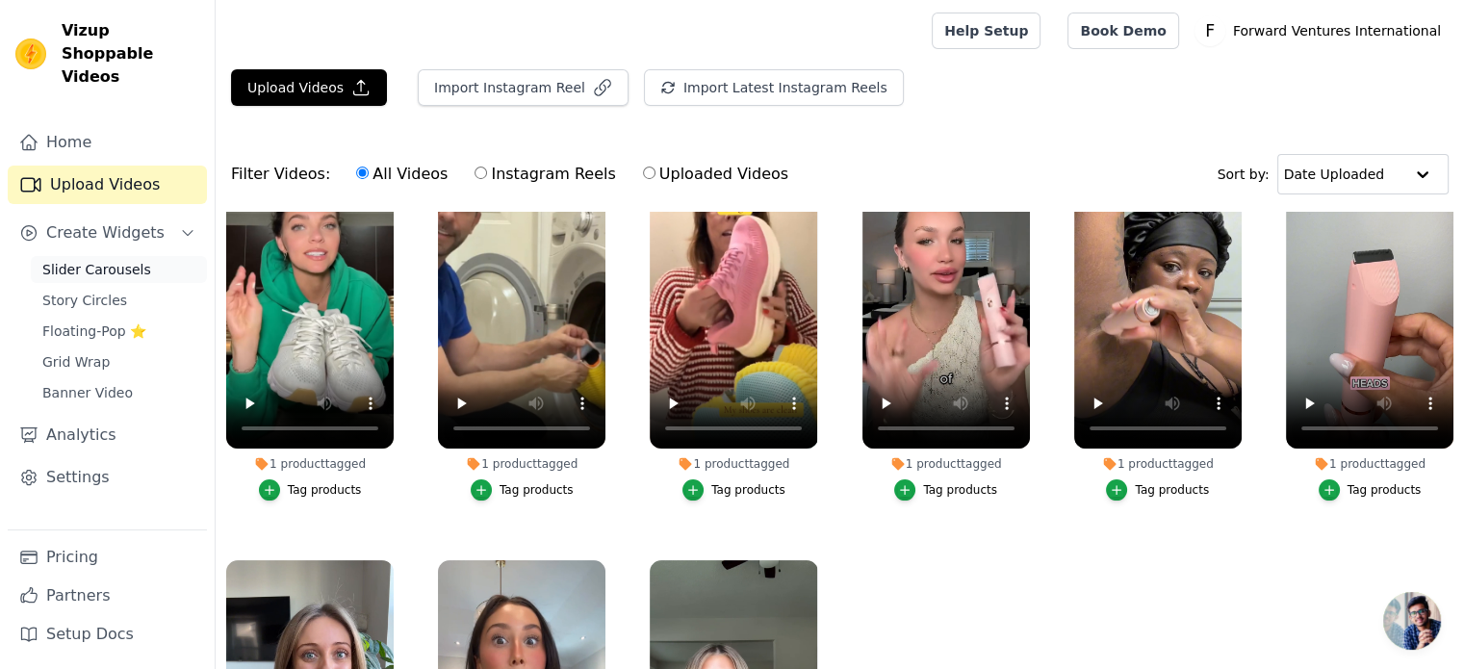
click at [135, 260] on span "Slider Carousels" at bounding box center [96, 269] width 109 height 19
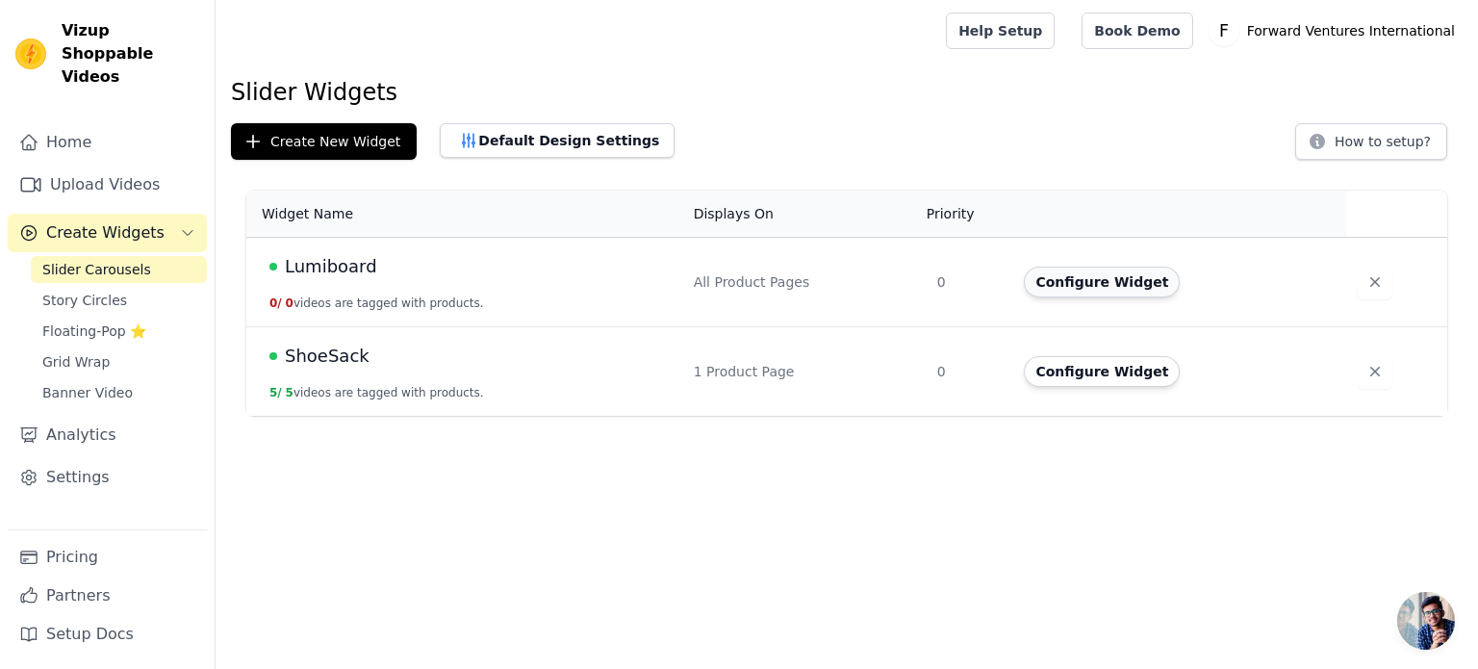
click at [1135, 286] on button "Configure Widget" at bounding box center [1102, 282] width 156 height 31
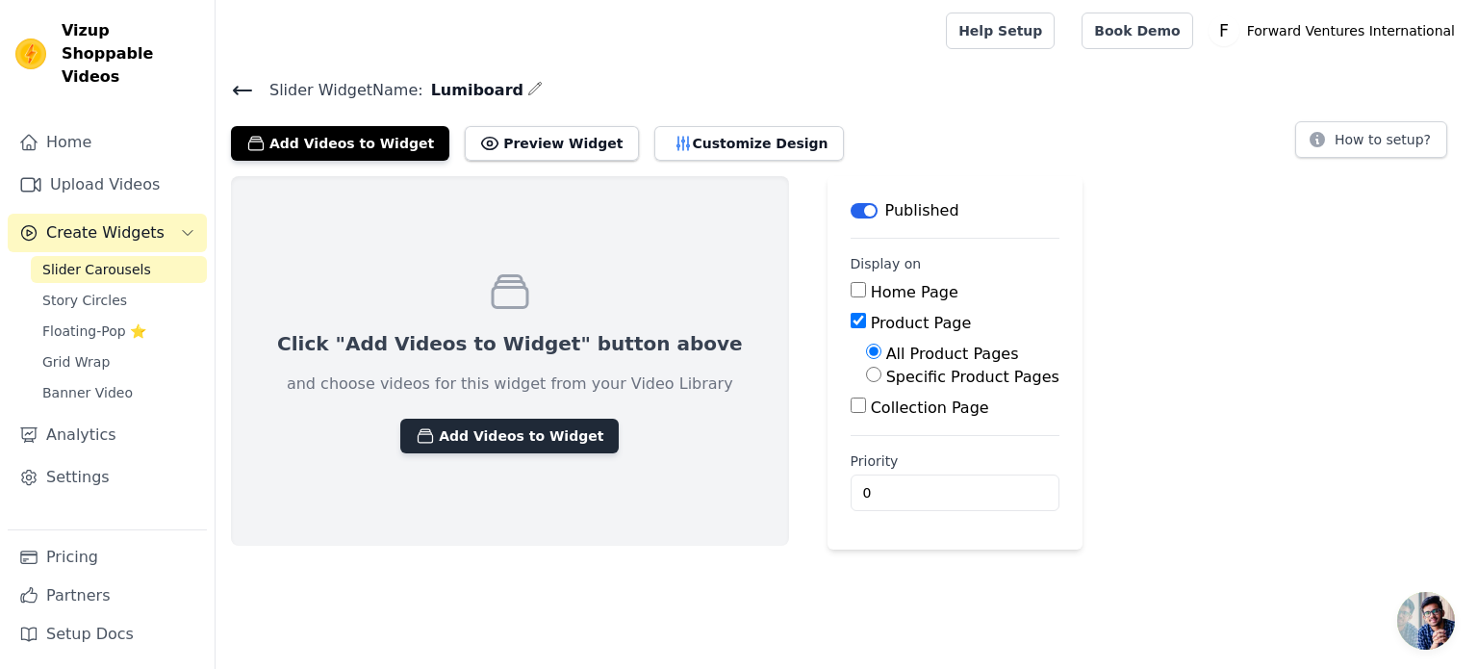
click at [507, 430] on button "Add Videos to Widget" at bounding box center [509, 436] width 218 height 35
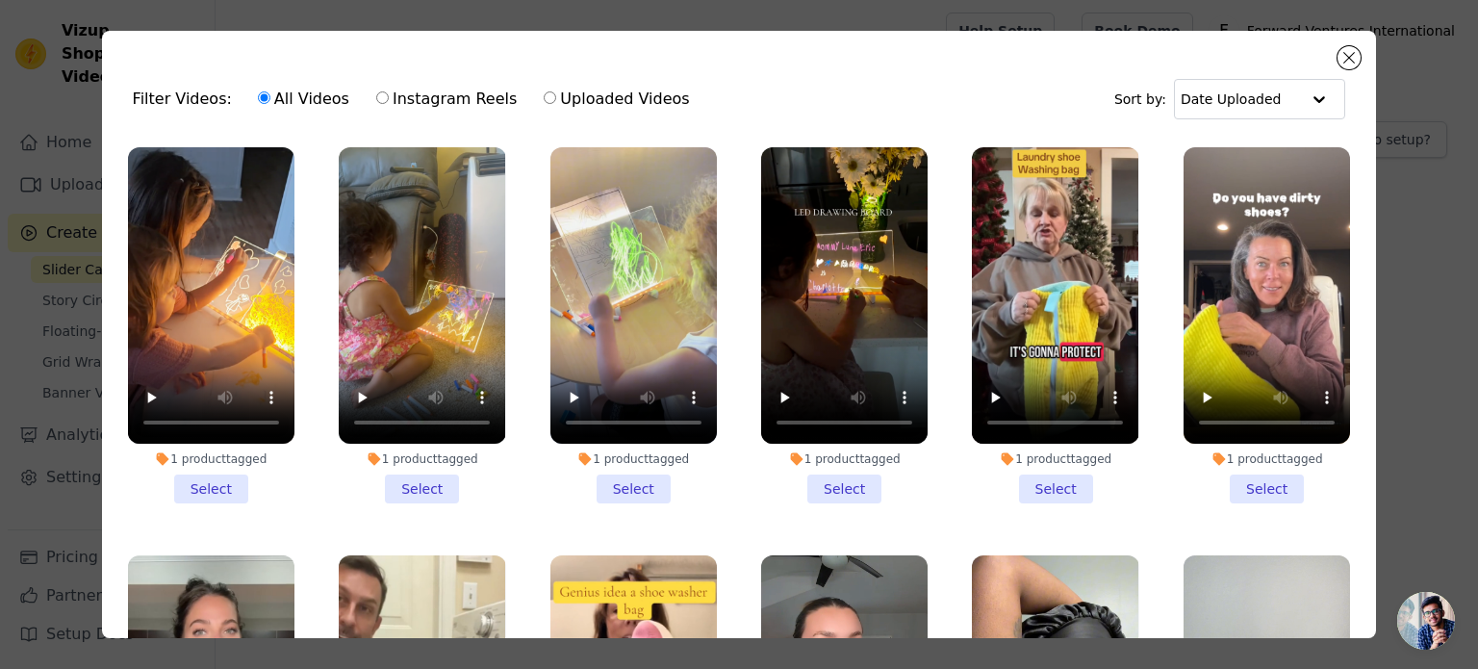
click at [206, 473] on li "1 product tagged Select" at bounding box center [211, 325] width 167 height 356
click at [0, 0] on input "1 product tagged Select" at bounding box center [0, 0] width 0 height 0
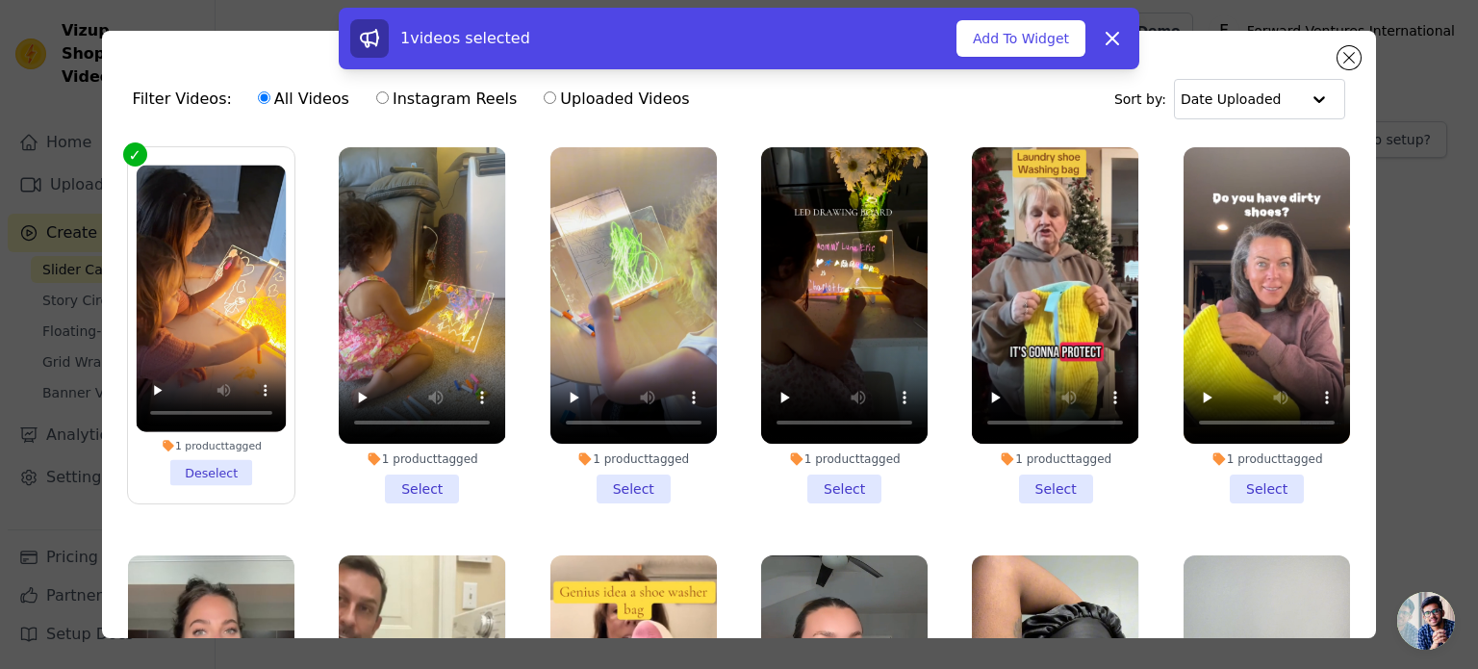
click at [427, 485] on li "1 product tagged Select" at bounding box center [422, 325] width 167 height 356
click at [0, 0] on input "1 product tagged Select" at bounding box center [0, 0] width 0 height 0
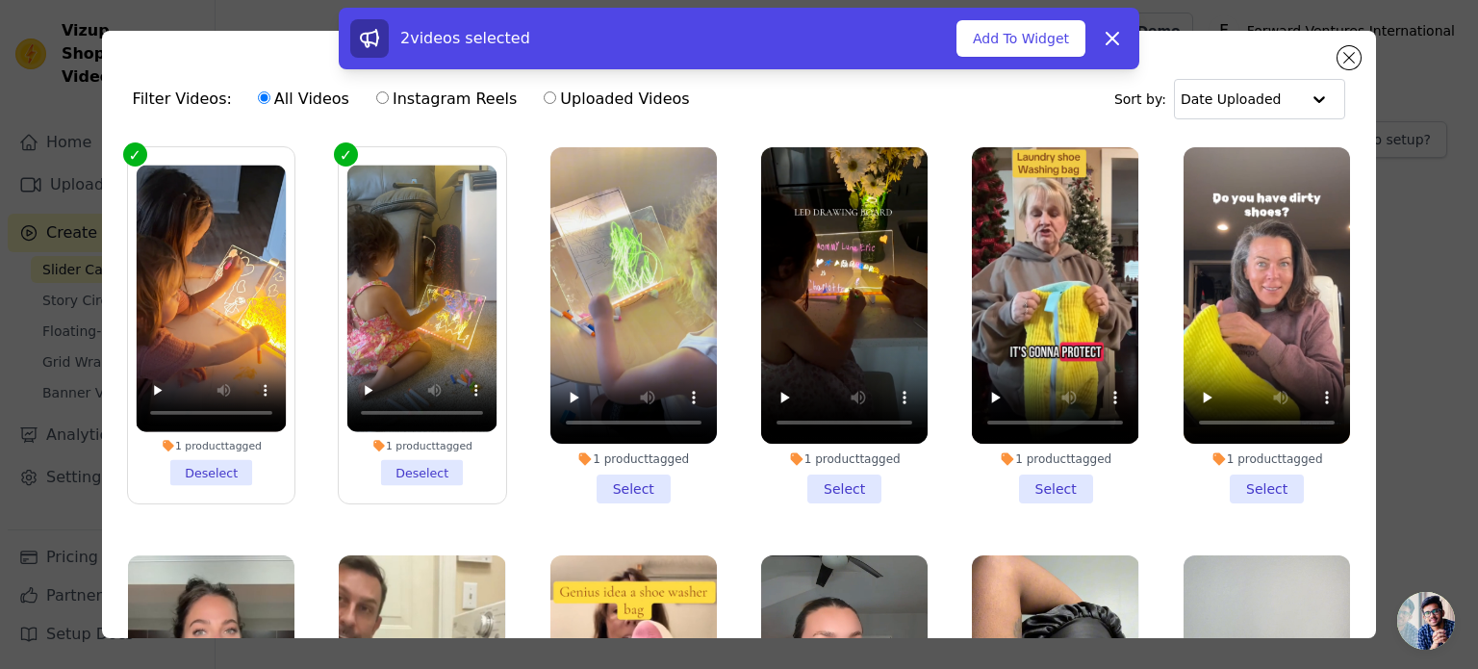
drag, startPoint x: 632, startPoint y: 478, endPoint x: 846, endPoint y: 479, distance: 213.7
click at [633, 479] on li "1 product tagged Select" at bounding box center [634, 325] width 167 height 356
click at [843, 488] on li "1 product tagged Select" at bounding box center [844, 325] width 167 height 356
click at [0, 0] on input "1 product tagged Select" at bounding box center [0, 0] width 0 height 0
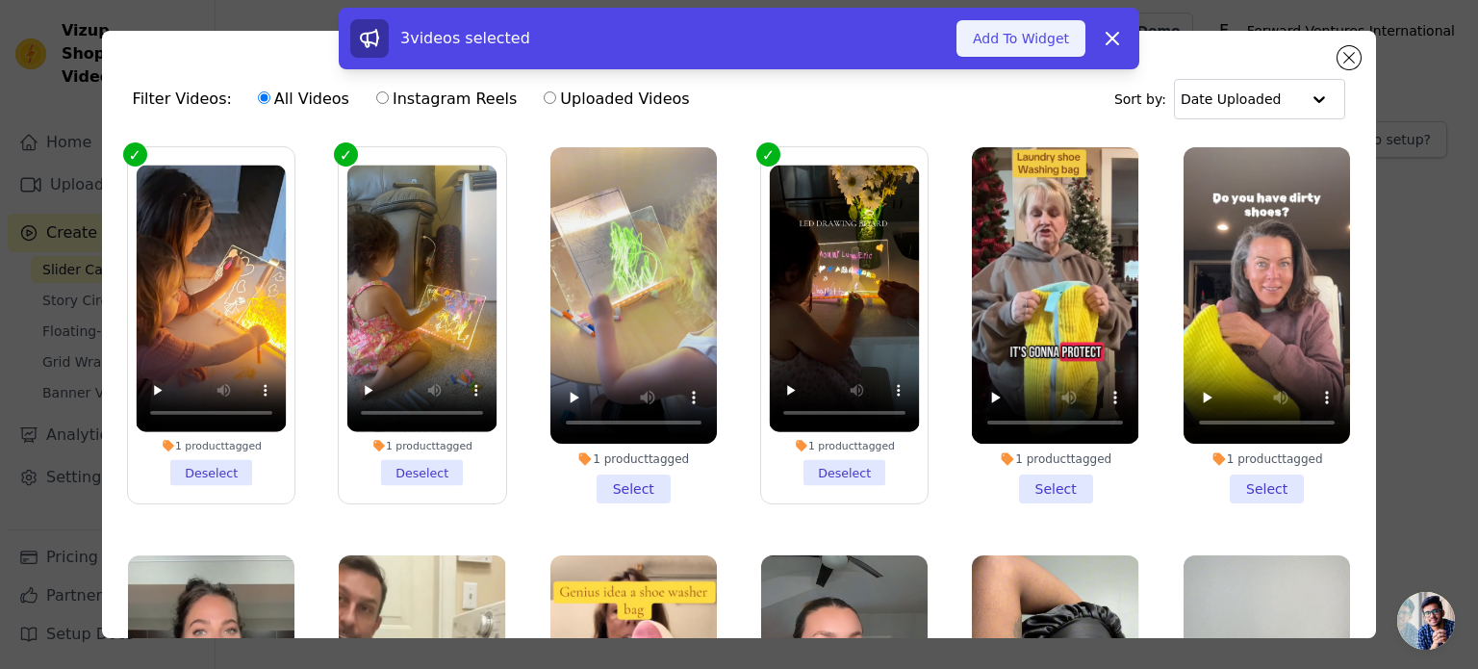
click at [1043, 45] on button "Add To Widget" at bounding box center [1021, 38] width 129 height 37
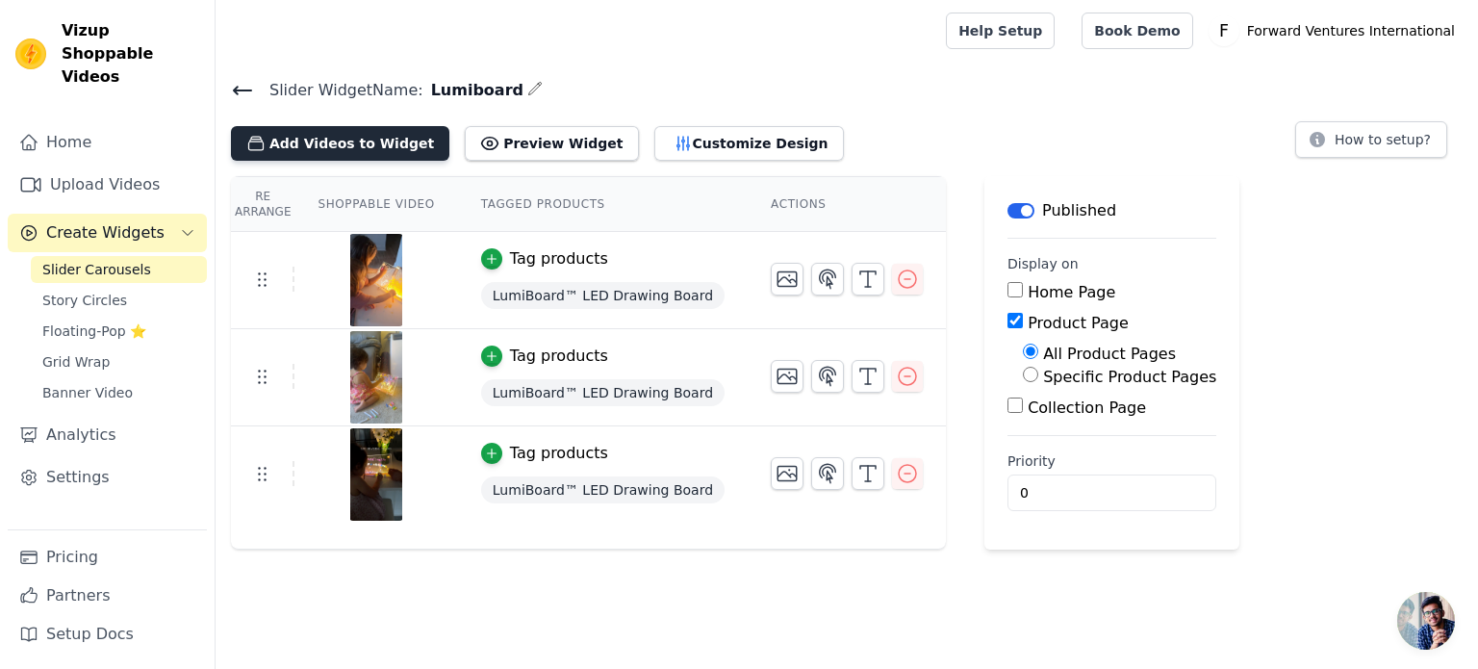
click at [347, 149] on button "Add Videos to Widget" at bounding box center [340, 143] width 218 height 35
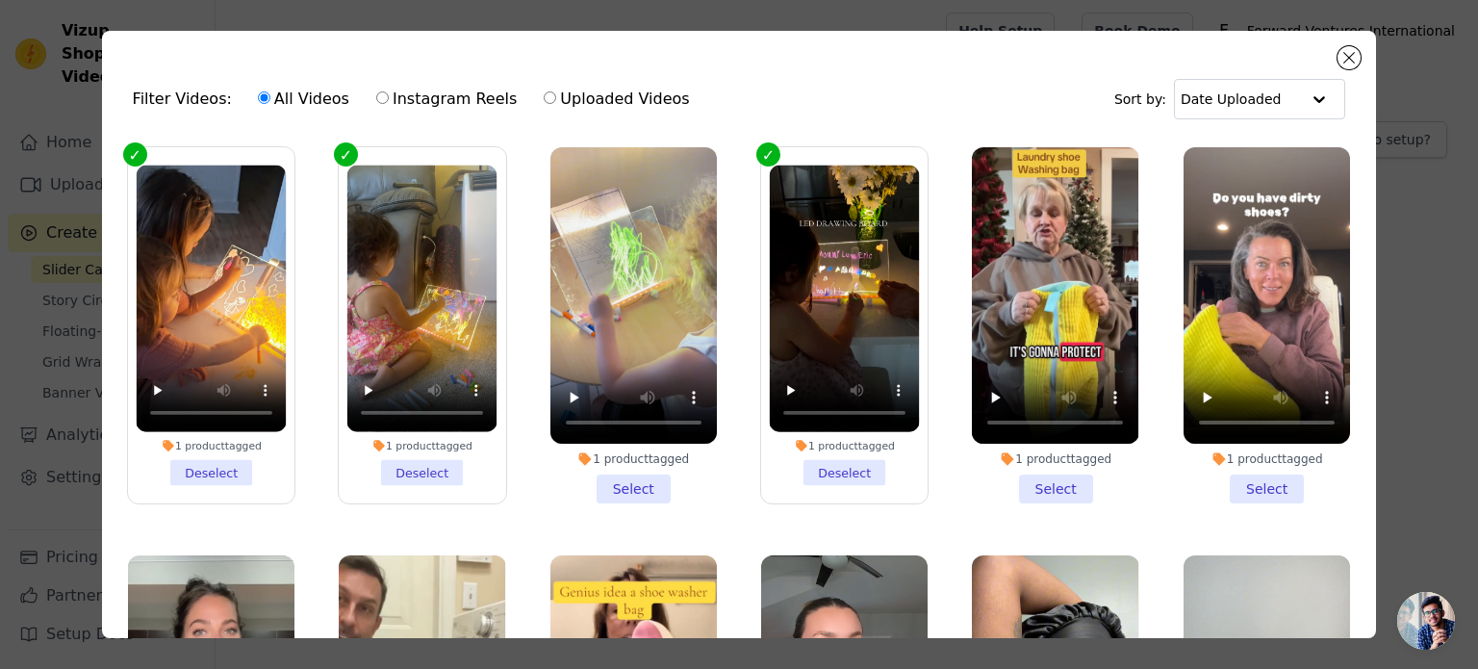
click at [631, 475] on li "1 product tagged Select" at bounding box center [634, 325] width 167 height 356
click at [0, 0] on input "1 product tagged Select" at bounding box center [0, 0] width 0 height 0
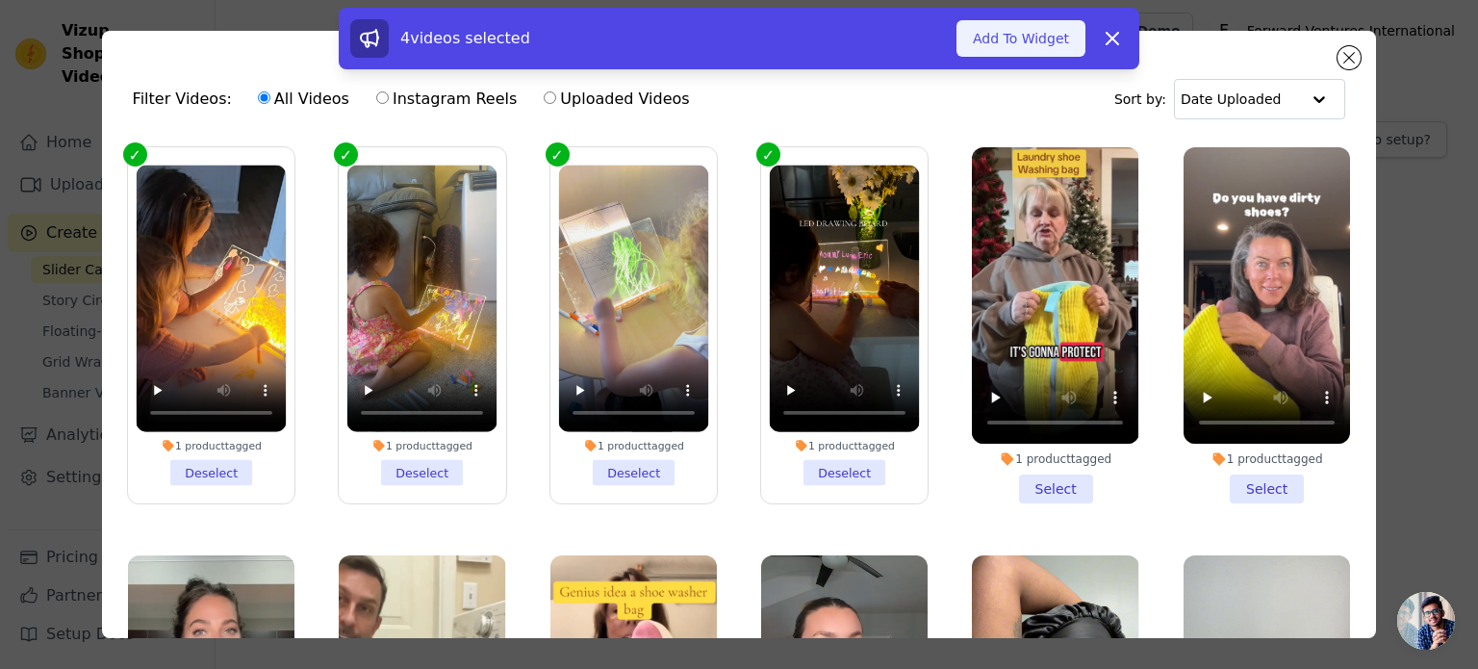
click at [1028, 54] on button "Add To Widget" at bounding box center [1021, 38] width 129 height 37
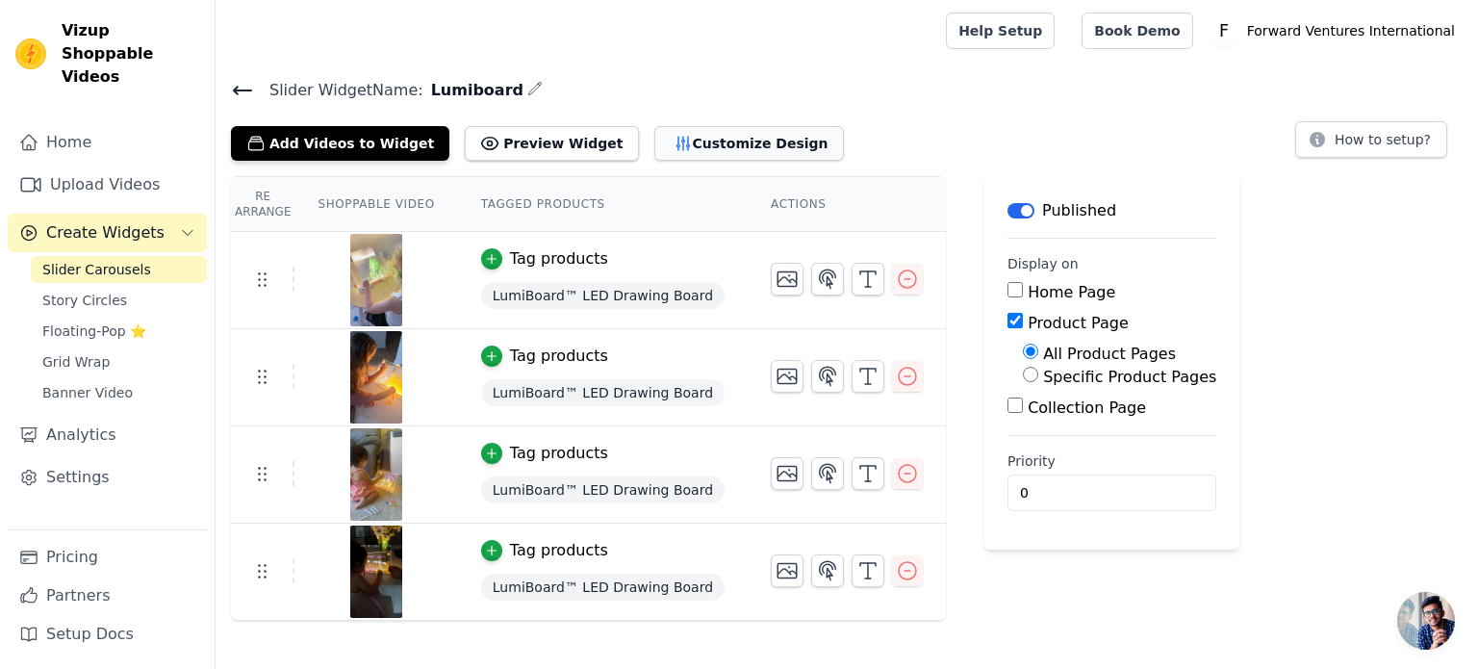
click at [681, 143] on button "Customize Design" at bounding box center [750, 143] width 190 height 35
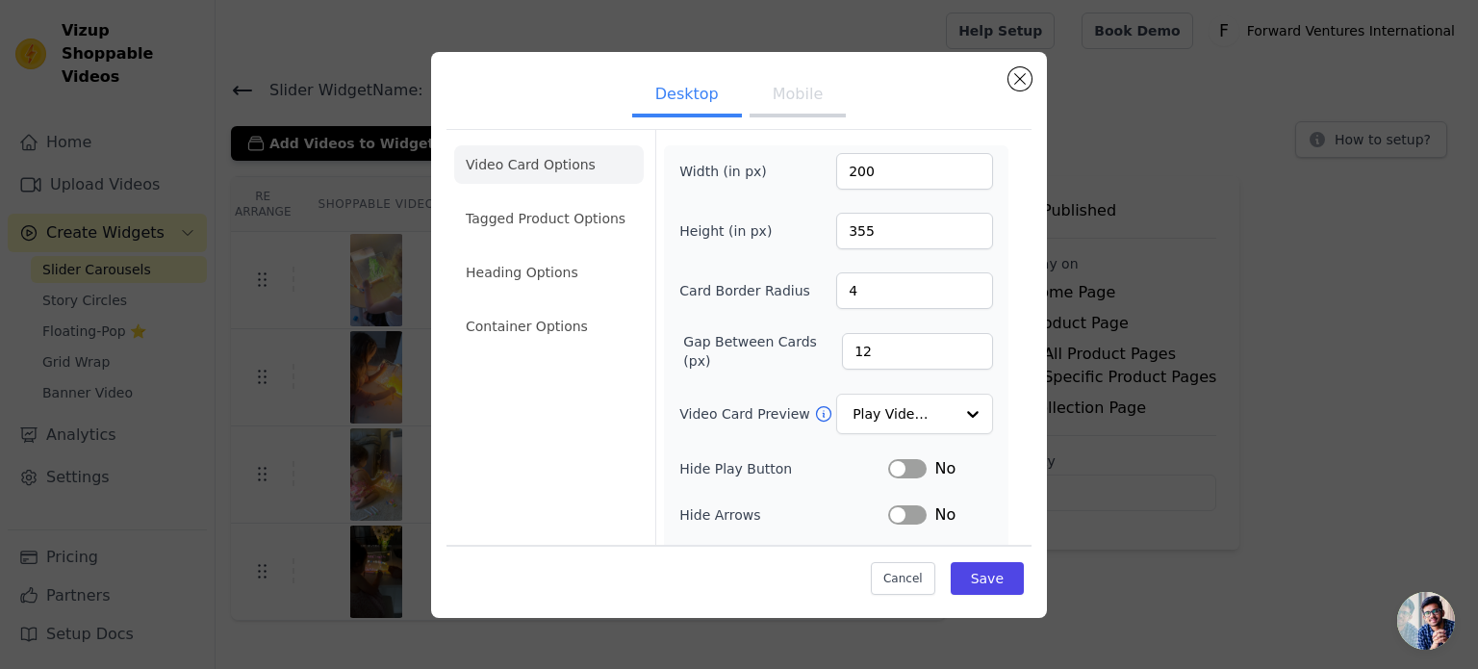
click at [759, 110] on button "Mobile" at bounding box center [798, 96] width 96 height 42
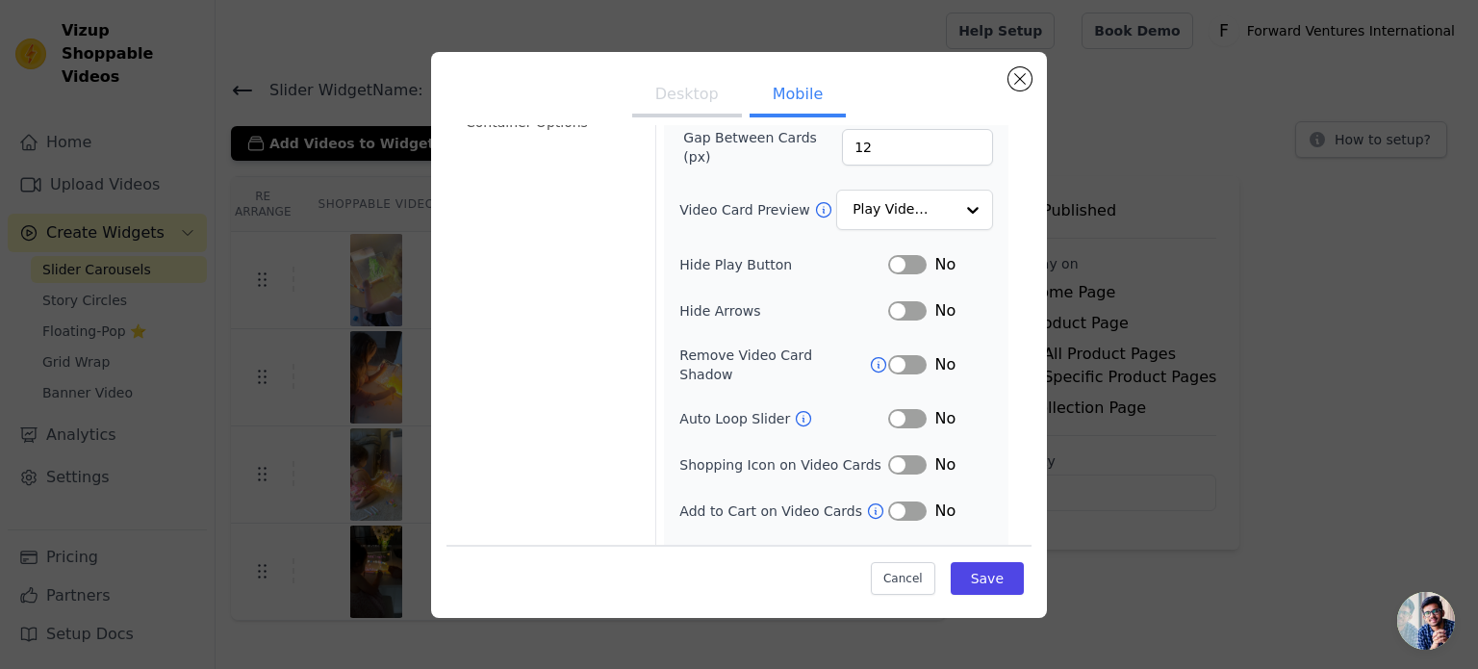
scroll to position [223, 0]
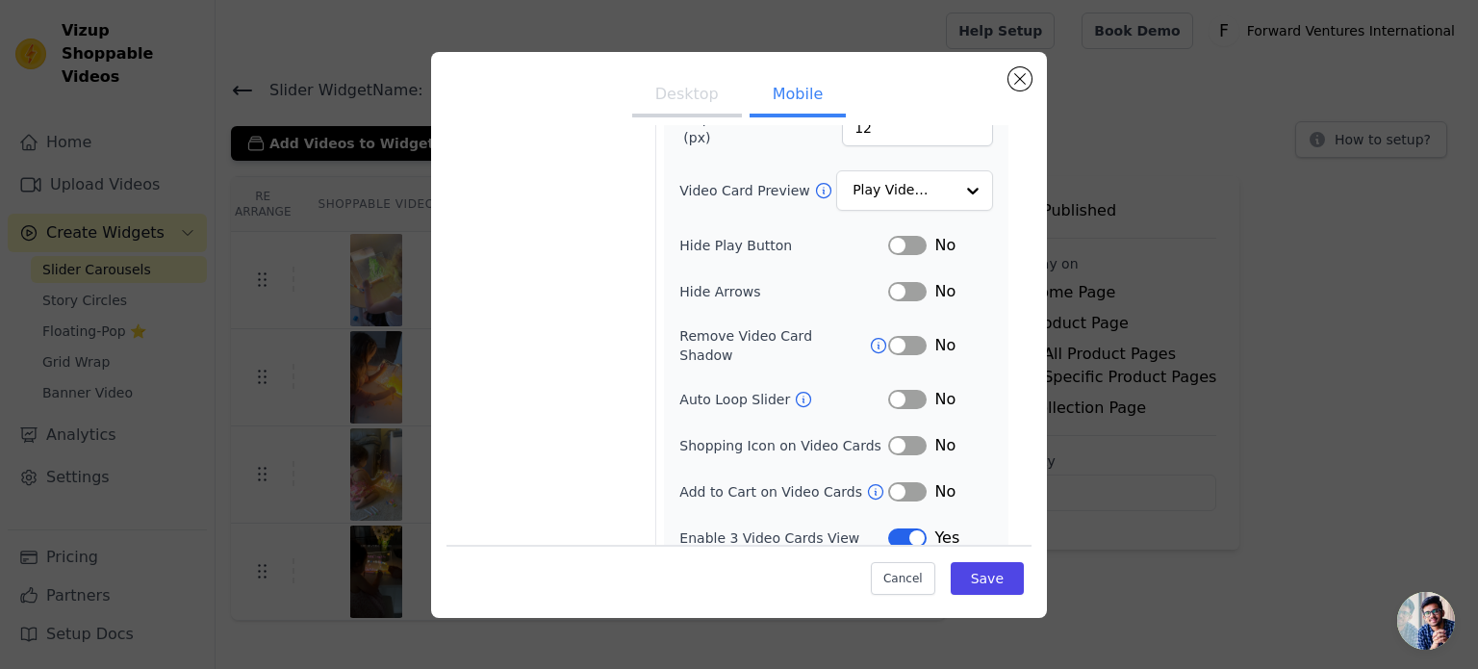
click at [888, 528] on button "Label" at bounding box center [907, 537] width 39 height 19
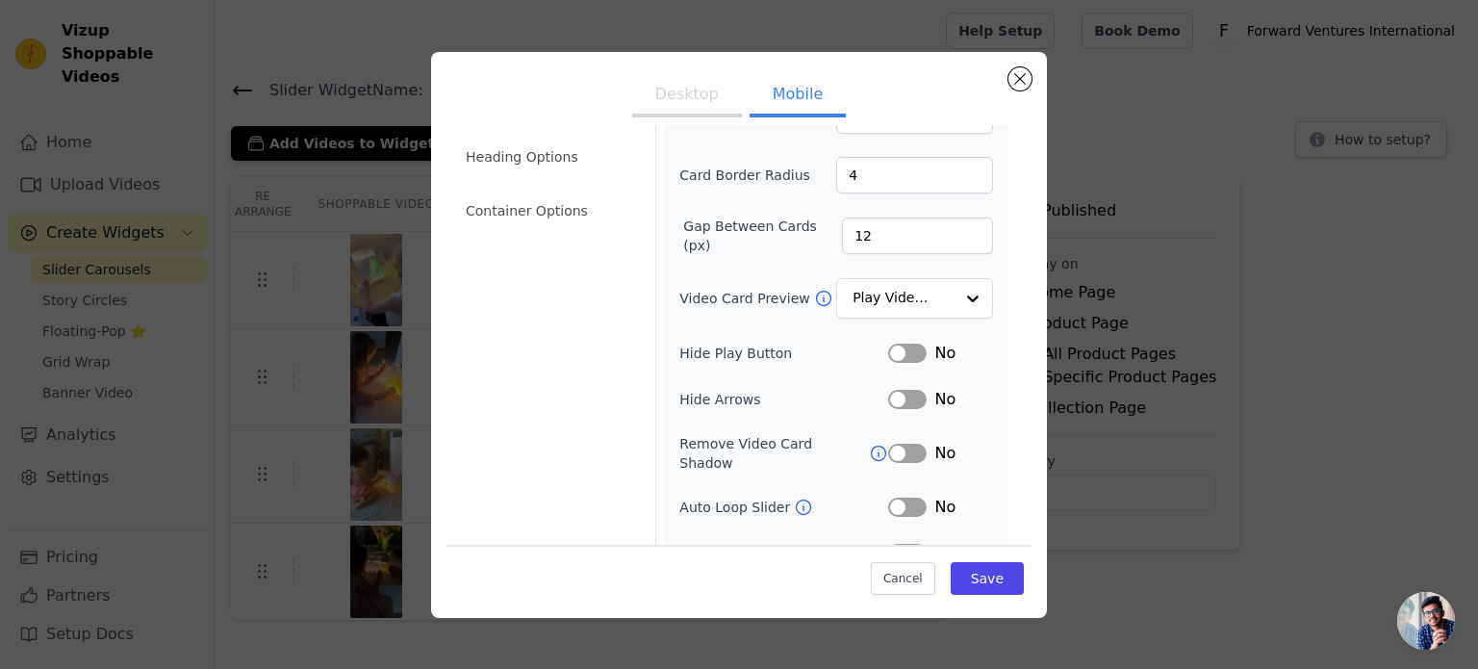
scroll to position [0, 0]
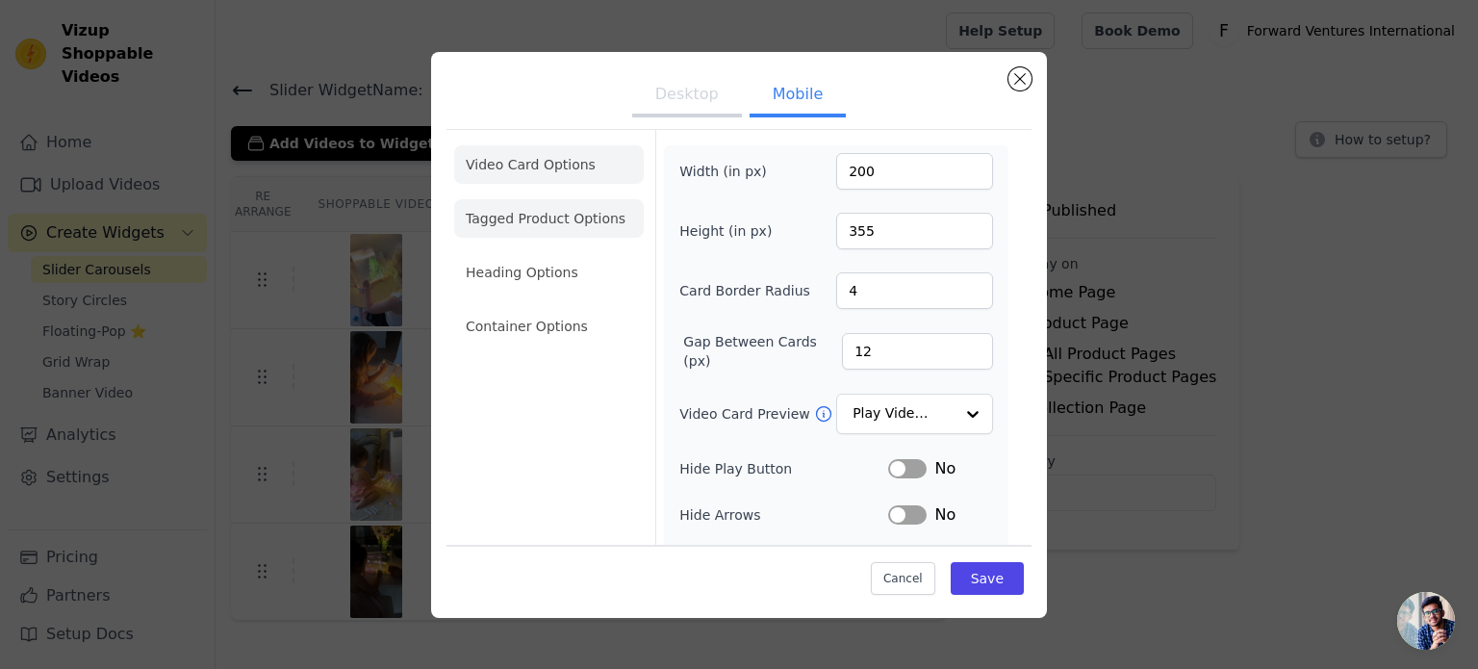
click at [543, 307] on li "Tagged Product Options" at bounding box center [549, 326] width 190 height 39
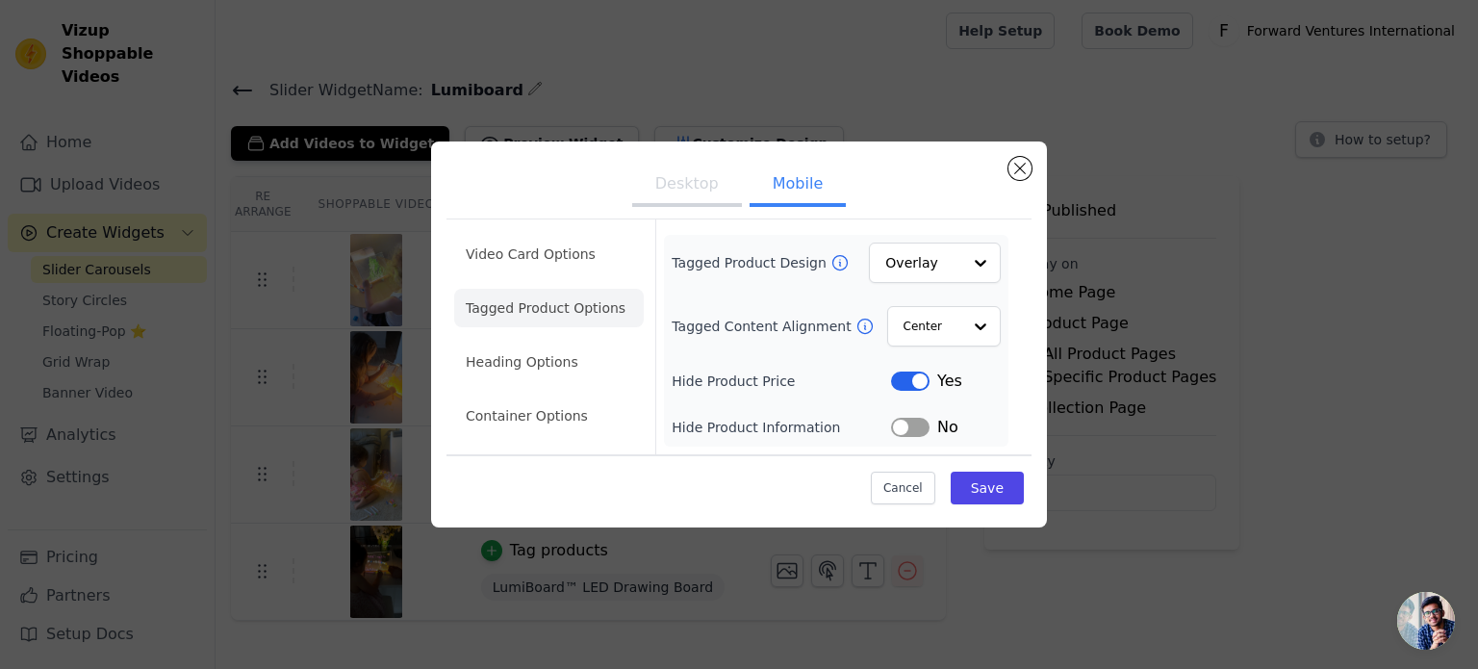
click at [901, 430] on button "Label" at bounding box center [910, 427] width 39 height 19
click at [572, 376] on li "Heading Options" at bounding box center [549, 362] width 190 height 39
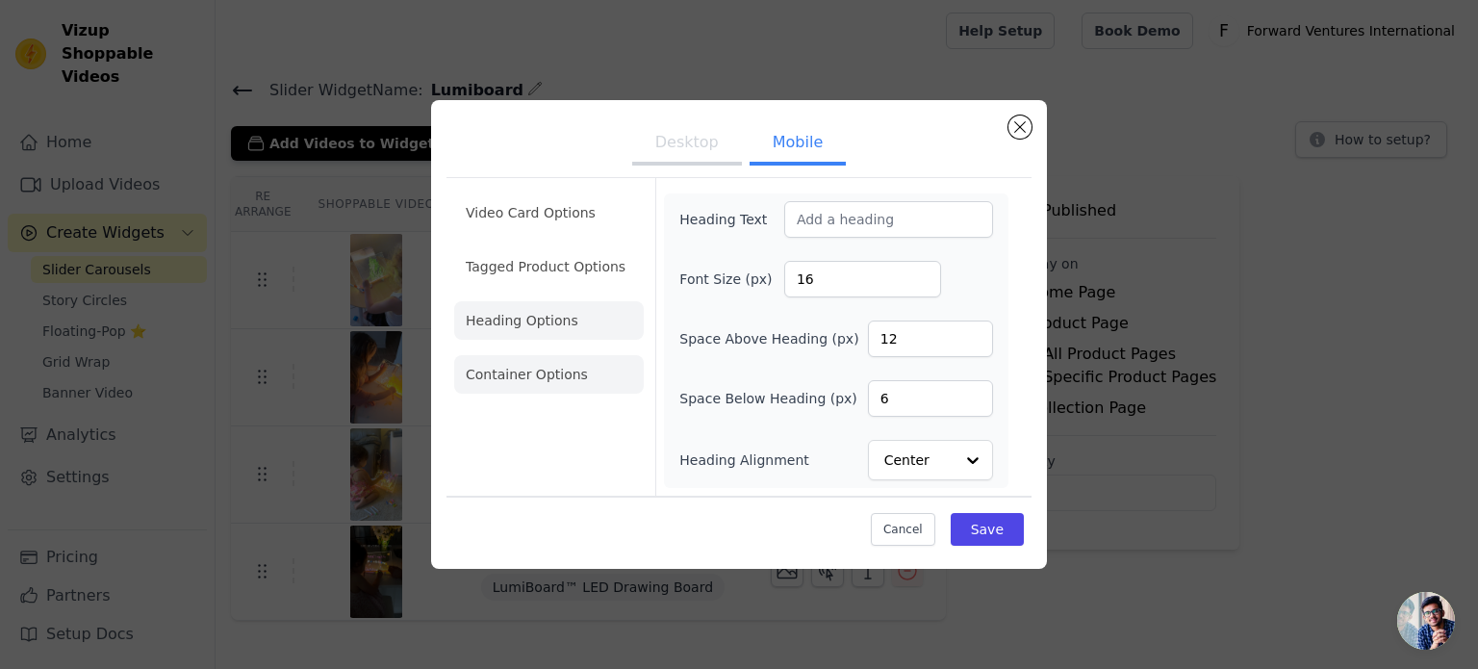
click at [485, 377] on li "Container Options" at bounding box center [549, 374] width 190 height 39
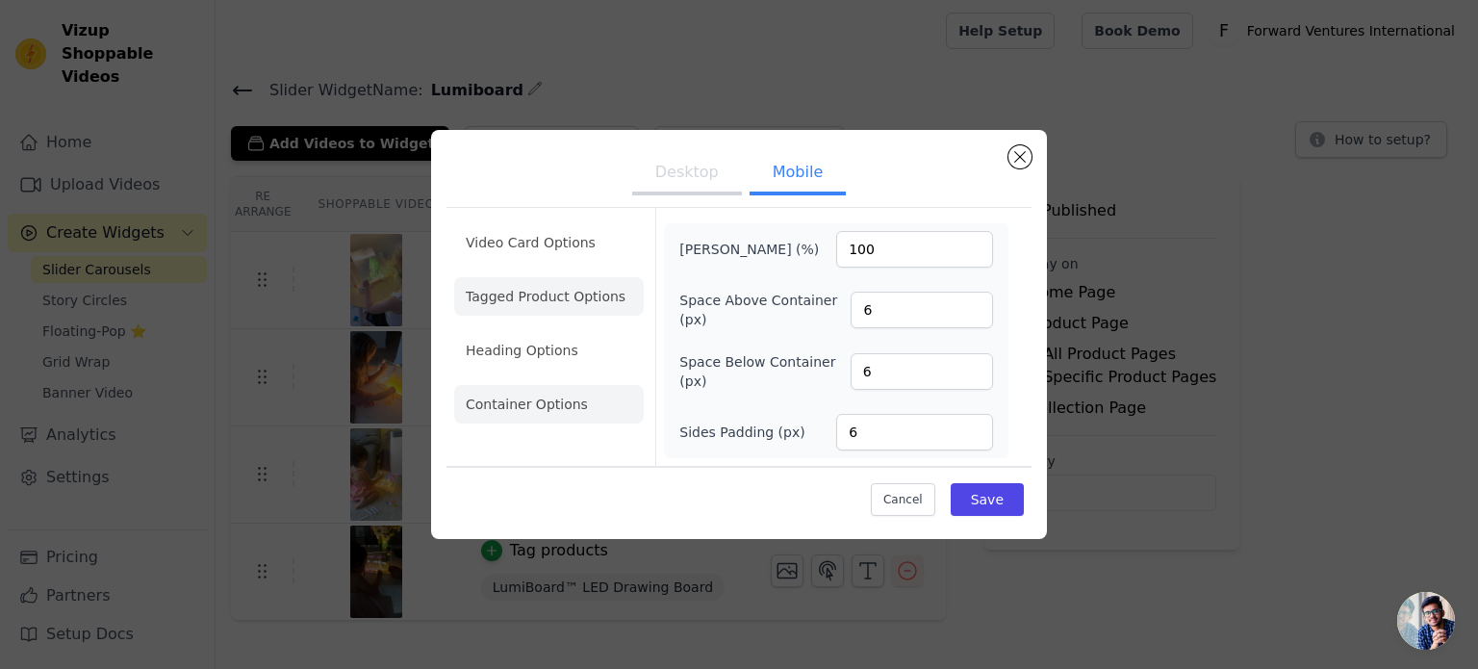
click at [546, 385] on li "Tagged Product Options" at bounding box center [549, 404] width 190 height 39
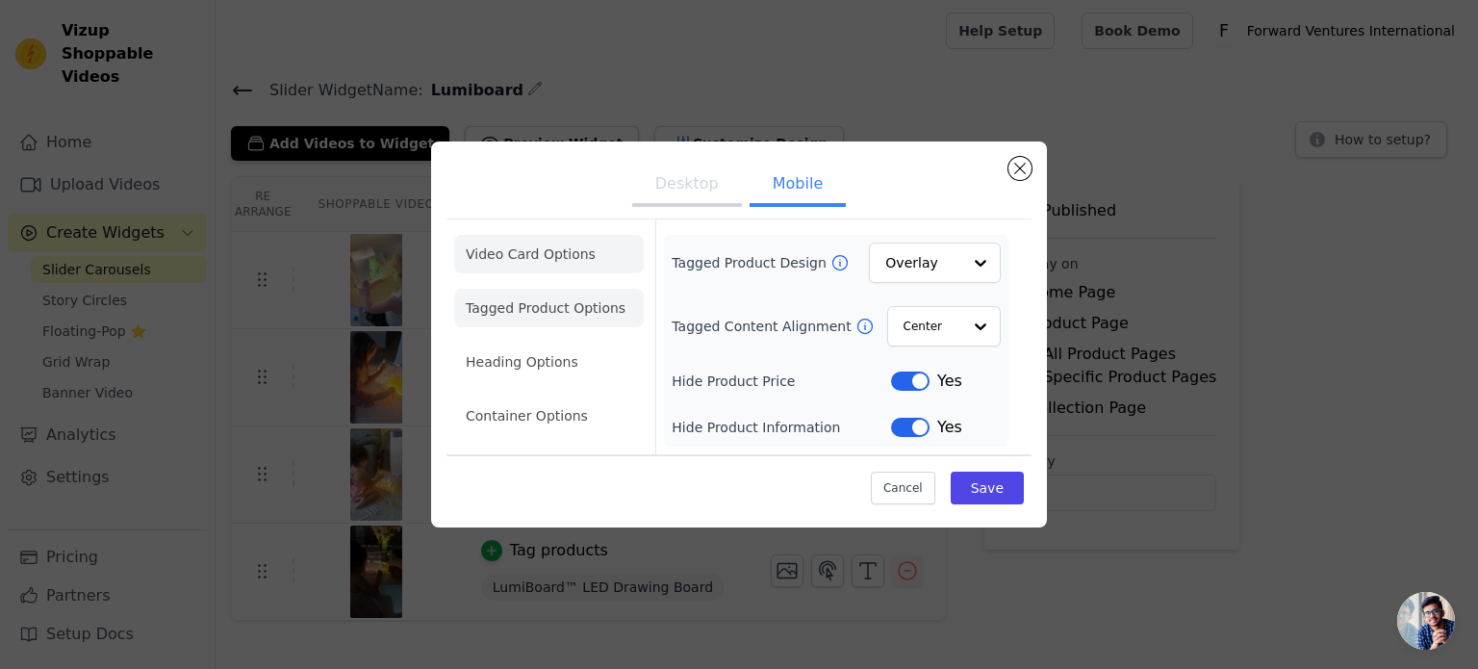
click at [497, 289] on li "Video Card Options" at bounding box center [549, 308] width 190 height 39
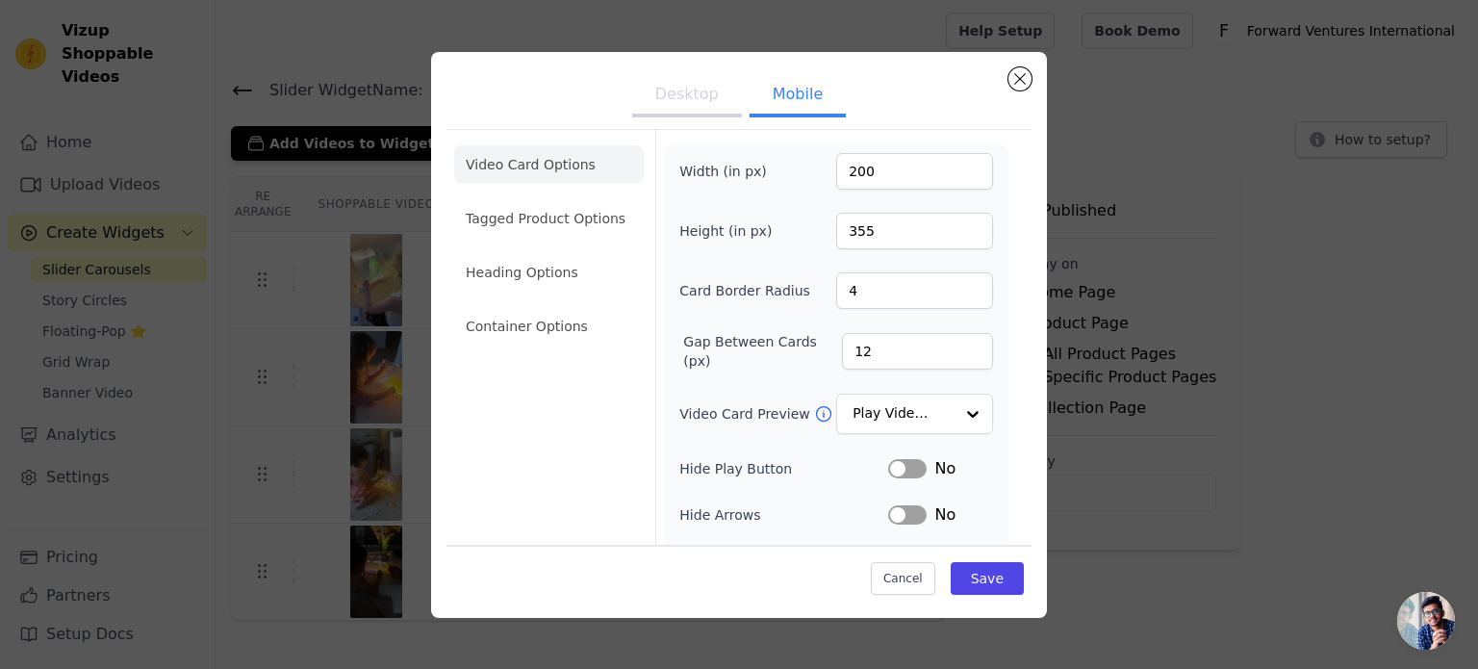
scroll to position [223, 0]
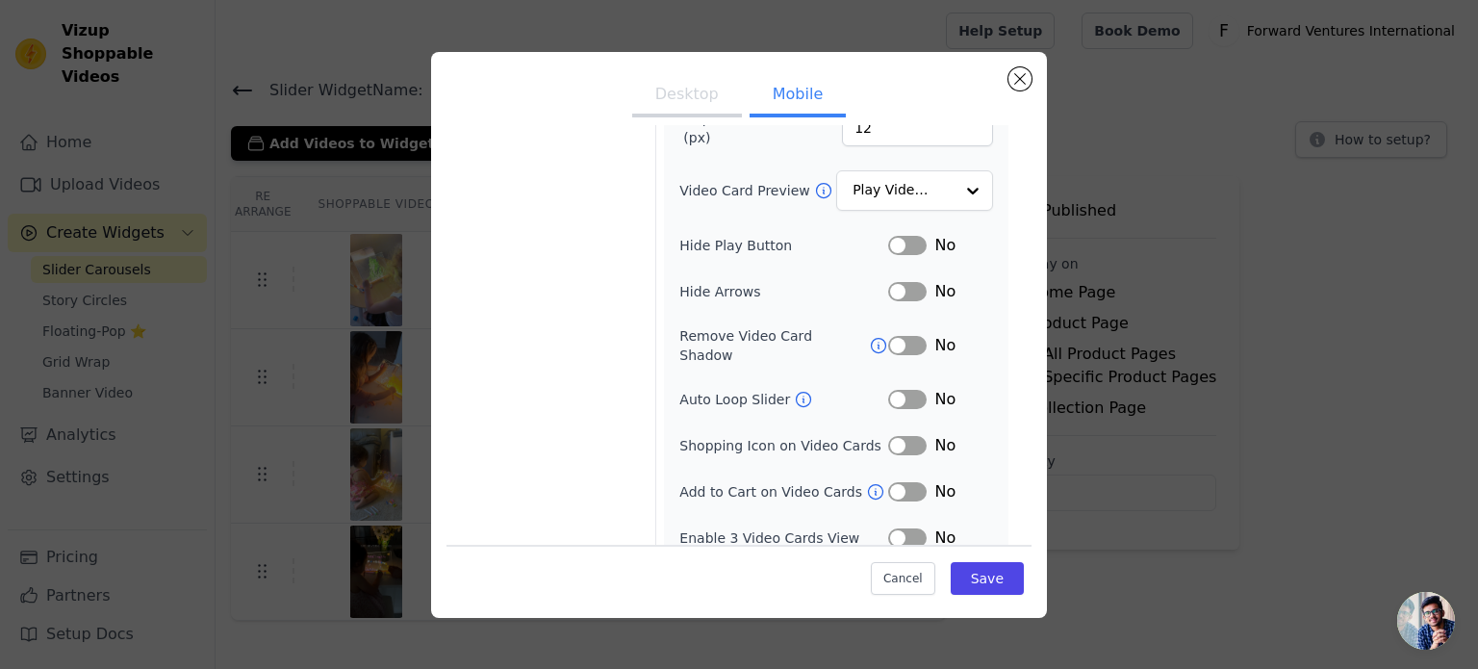
click at [796, 390] on icon at bounding box center [803, 399] width 19 height 19
click at [989, 570] on button "Save" at bounding box center [987, 578] width 73 height 33
